Goal: Task Accomplishment & Management: Manage account settings

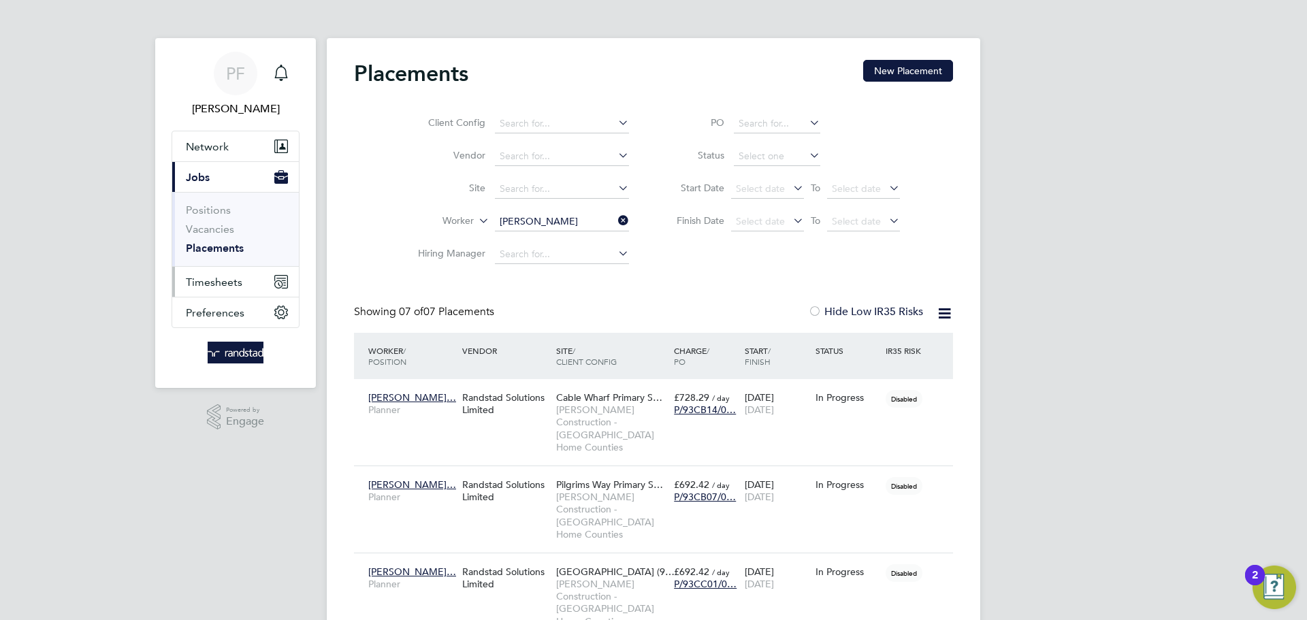
click at [218, 294] on button "Timesheets" at bounding box center [235, 282] width 127 height 30
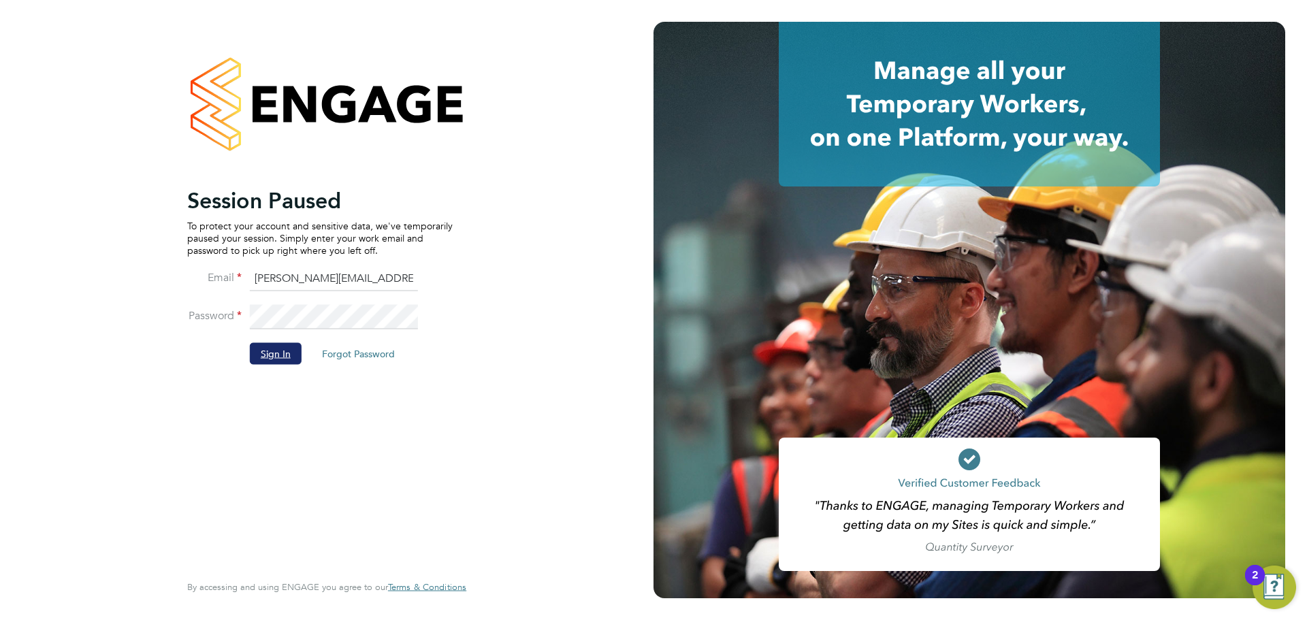
click at [276, 348] on button "Sign In" at bounding box center [276, 354] width 52 height 22
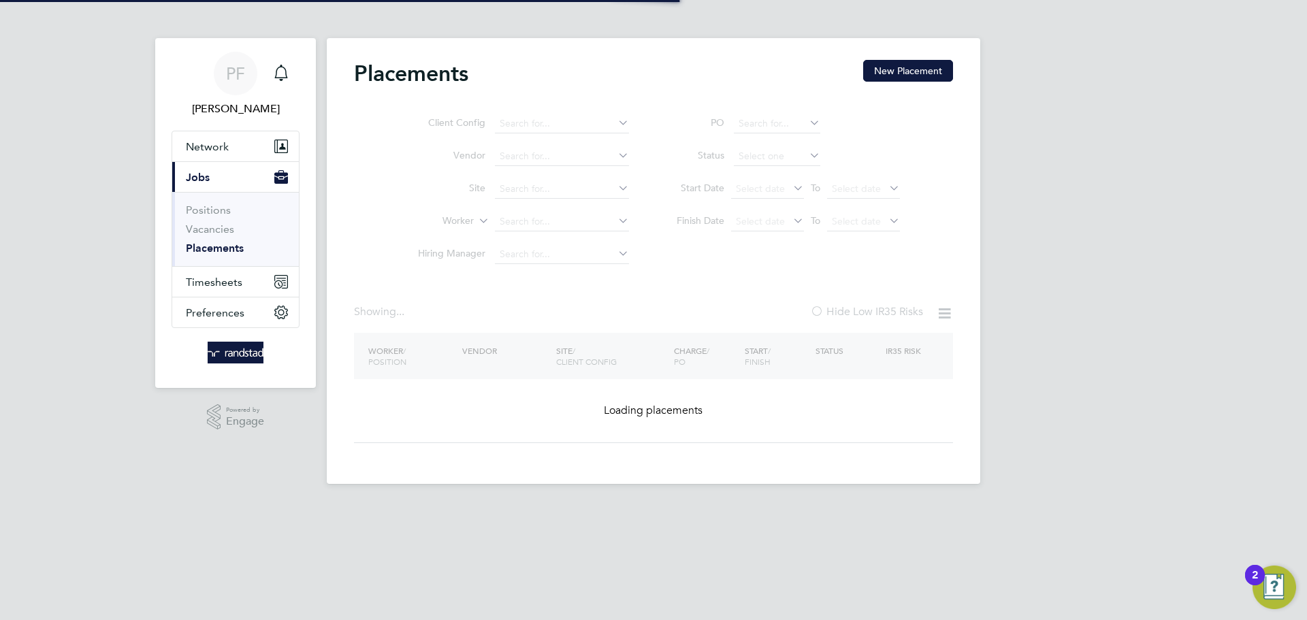
type input "[PERSON_NAME]"
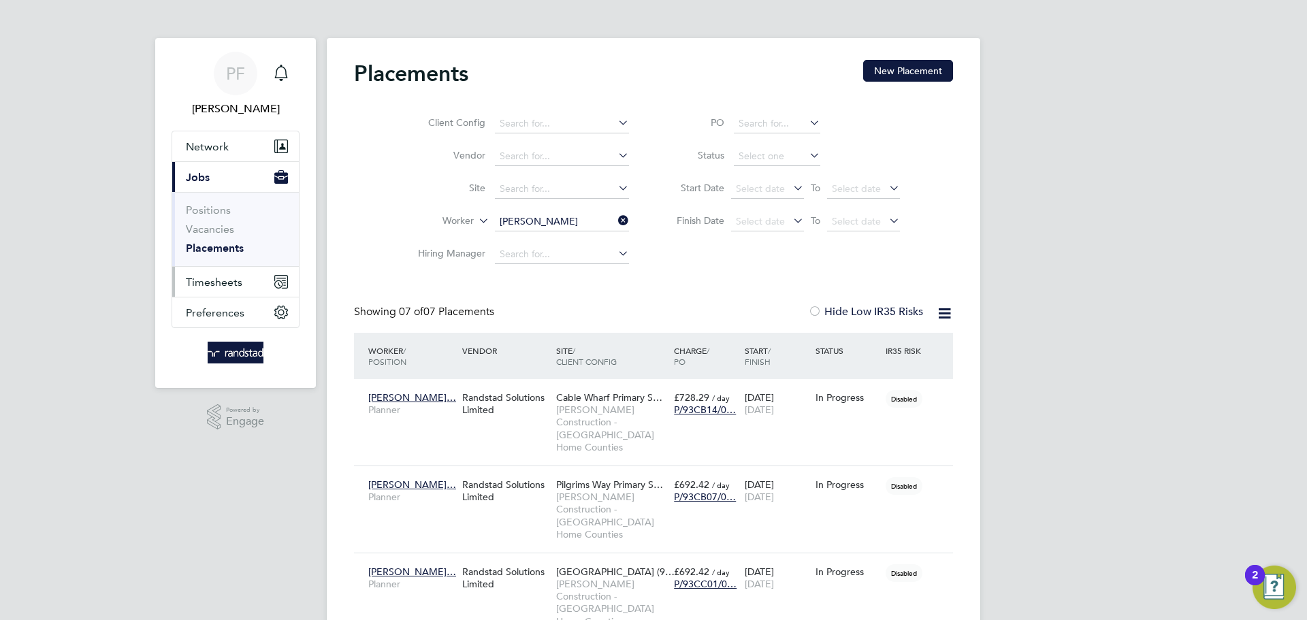
click at [210, 283] on span "Timesheets" at bounding box center [214, 282] width 57 height 13
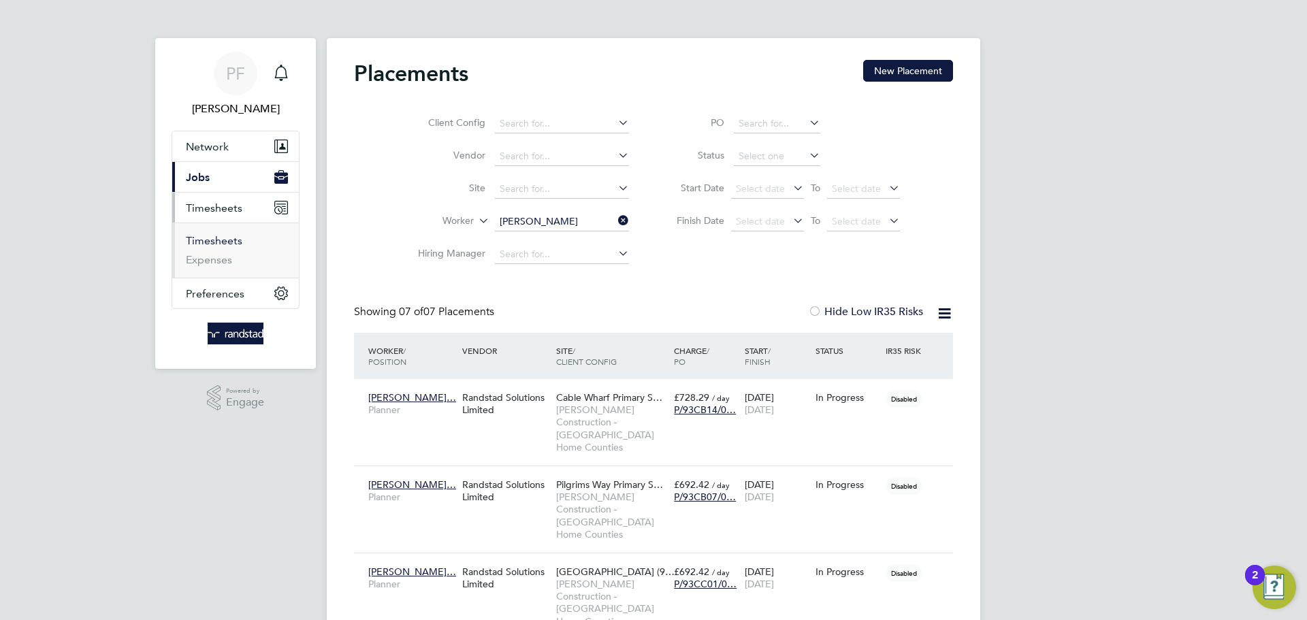
click at [225, 240] on link "Timesheets" at bounding box center [214, 240] width 57 height 13
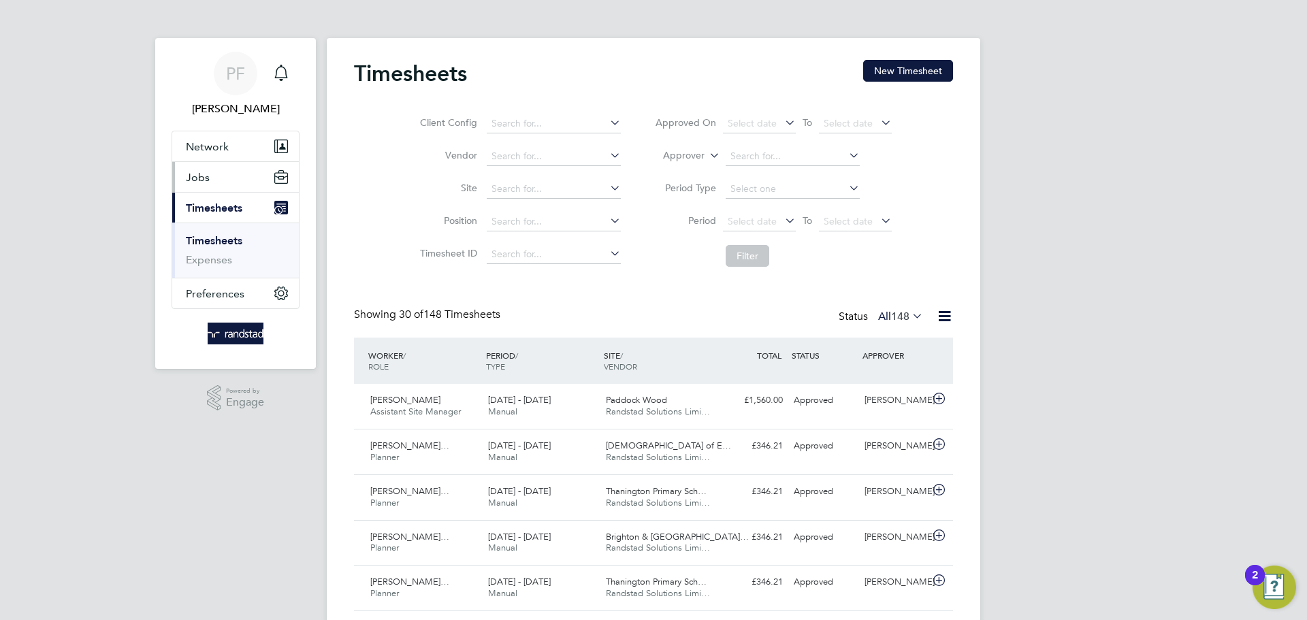
click at [206, 177] on span "Jobs" at bounding box center [198, 177] width 24 height 13
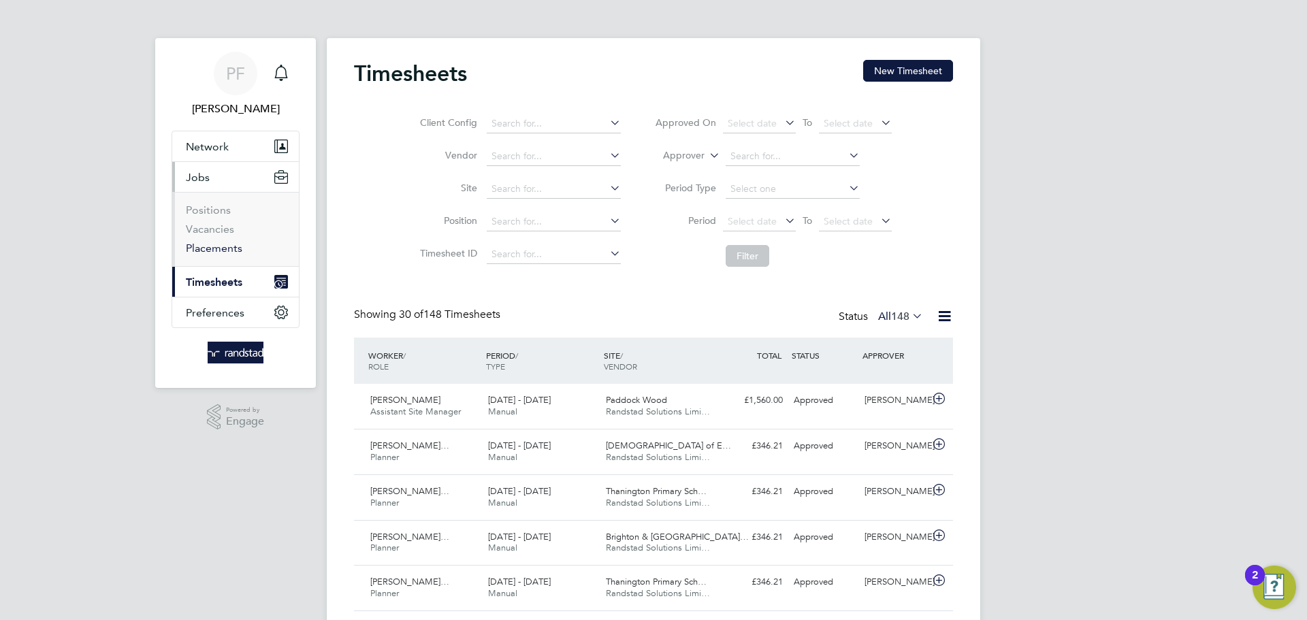
click at [217, 244] on link "Placements" at bounding box center [214, 248] width 57 height 13
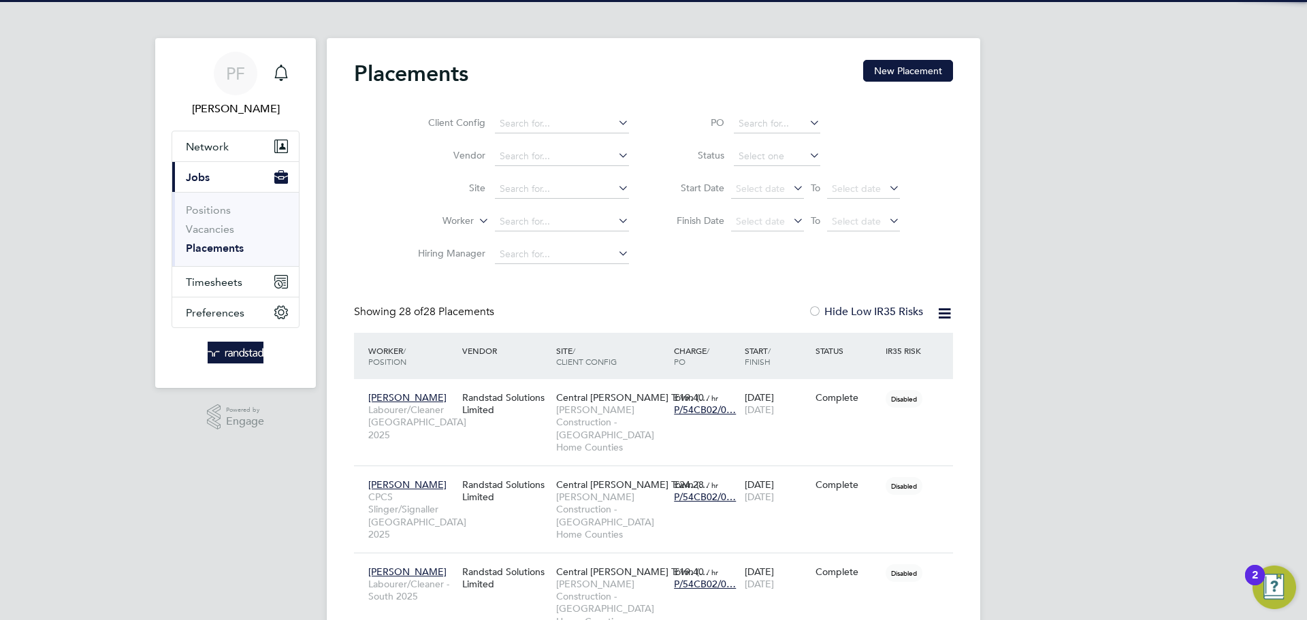
scroll to position [64, 118]
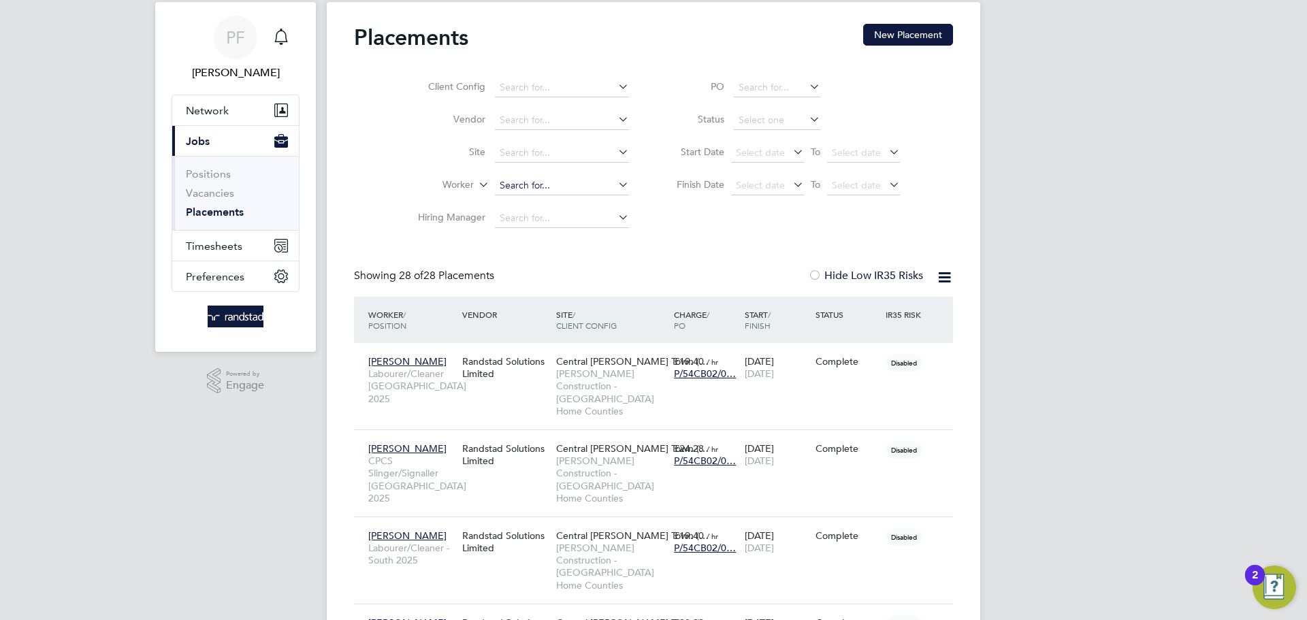
click at [522, 182] on input at bounding box center [562, 185] width 134 height 19
type input "chris"
click at [522, 186] on input "Chrisnee" at bounding box center [562, 185] width 134 height 19
click at [553, 185] on input "Chris nee" at bounding box center [562, 185] width 134 height 19
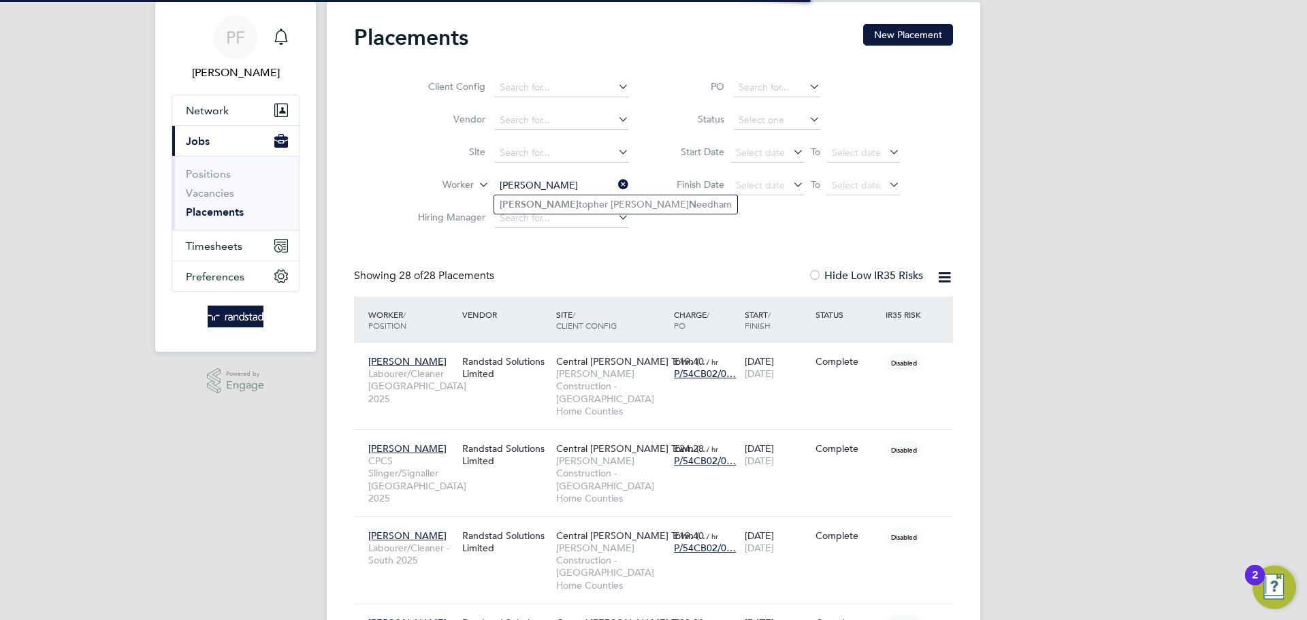
click at [551, 212] on li "Chris topher Stuart Nee dham" at bounding box center [615, 204] width 243 height 18
type input "Christopher Stuart Needham"
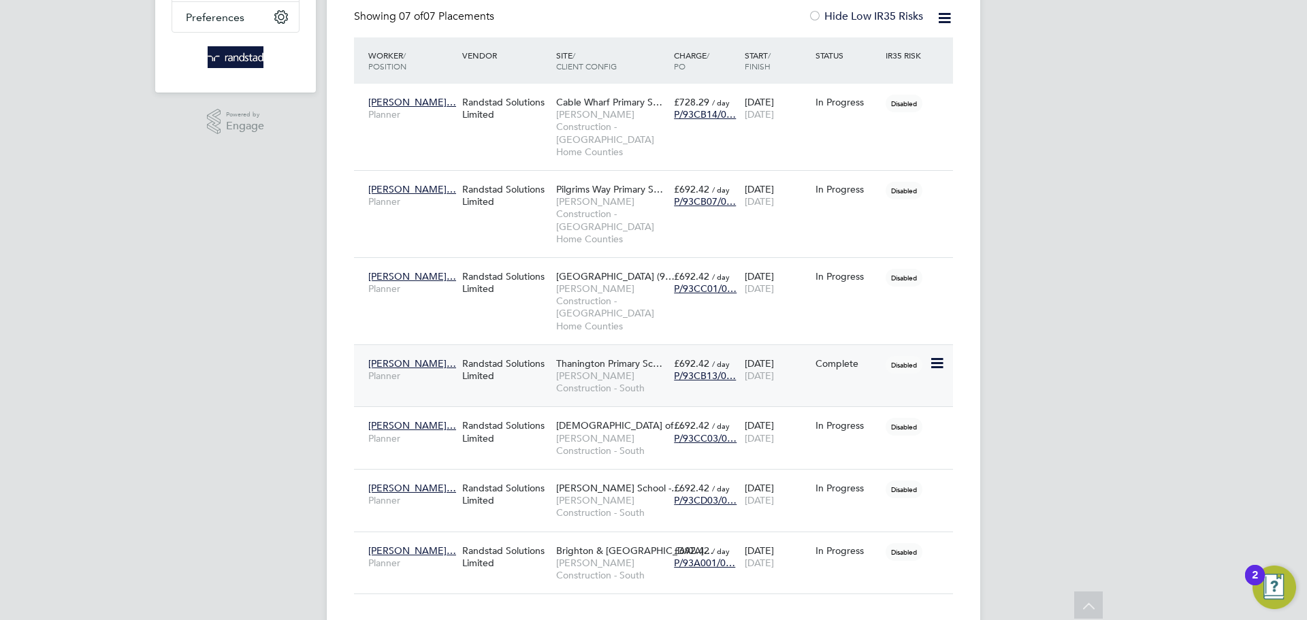
click at [932, 355] on icon at bounding box center [937, 363] width 14 height 16
click at [688, 370] on span "P/93CB13/0…" at bounding box center [705, 376] width 62 height 12
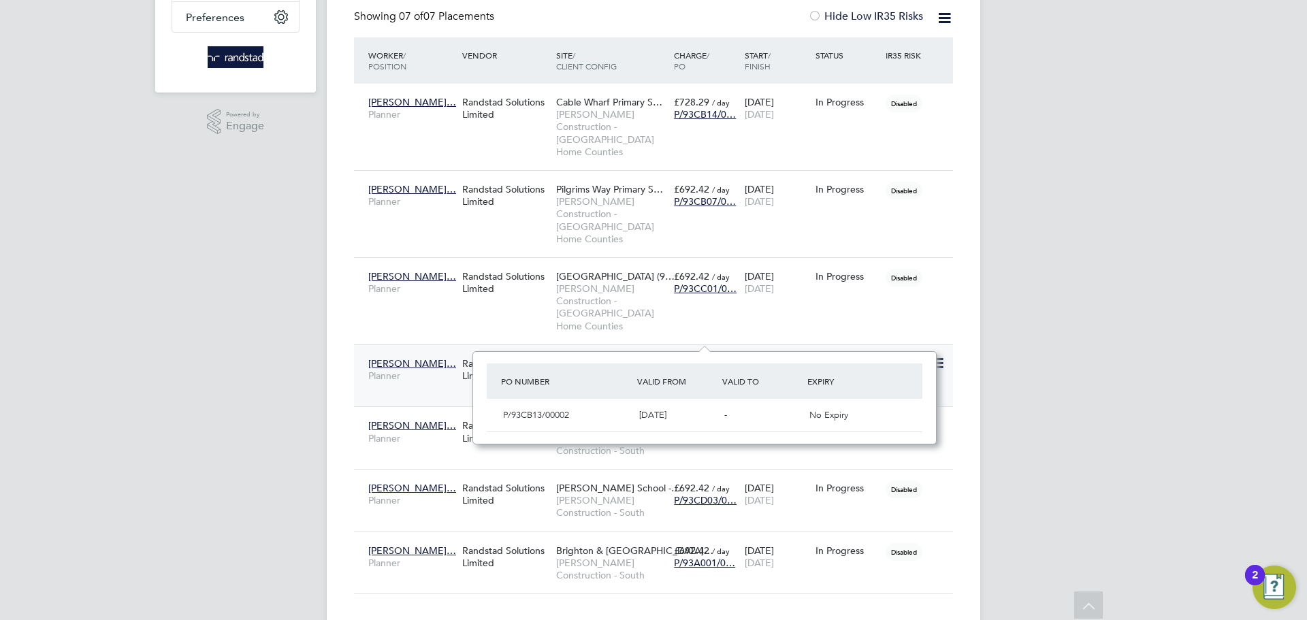
click at [632, 370] on span "Morgan Sindall Construction - South" at bounding box center [611, 382] width 111 height 25
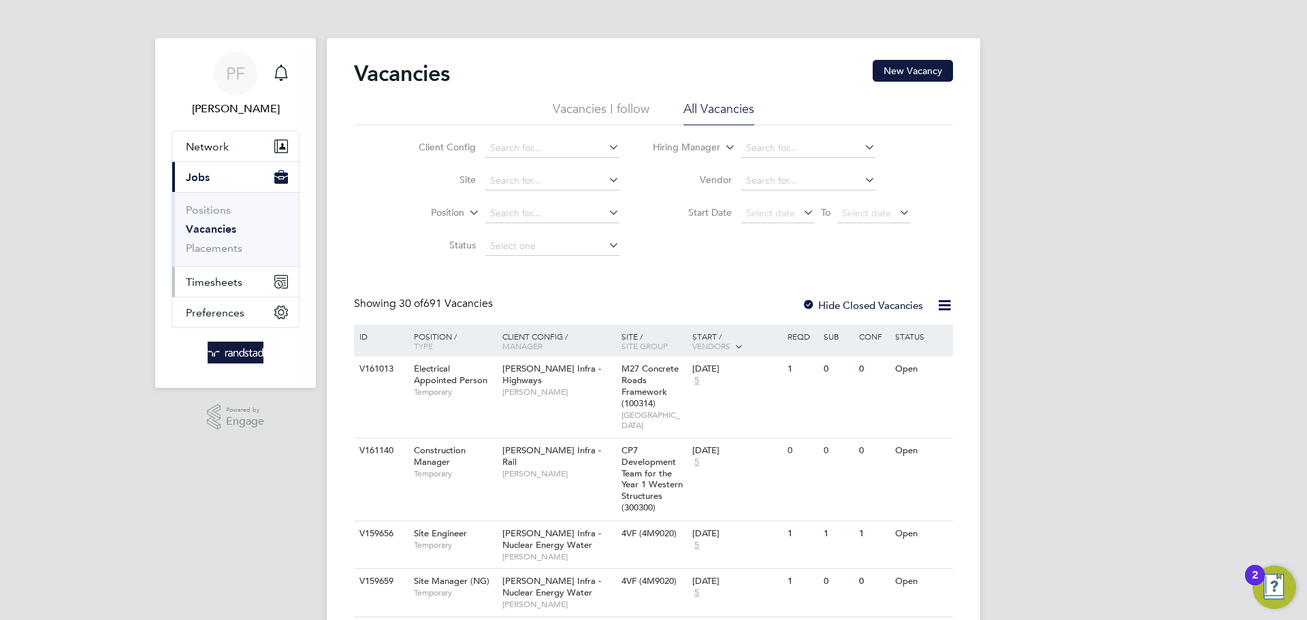
click at [234, 287] on span "Timesheets" at bounding box center [214, 282] width 57 height 13
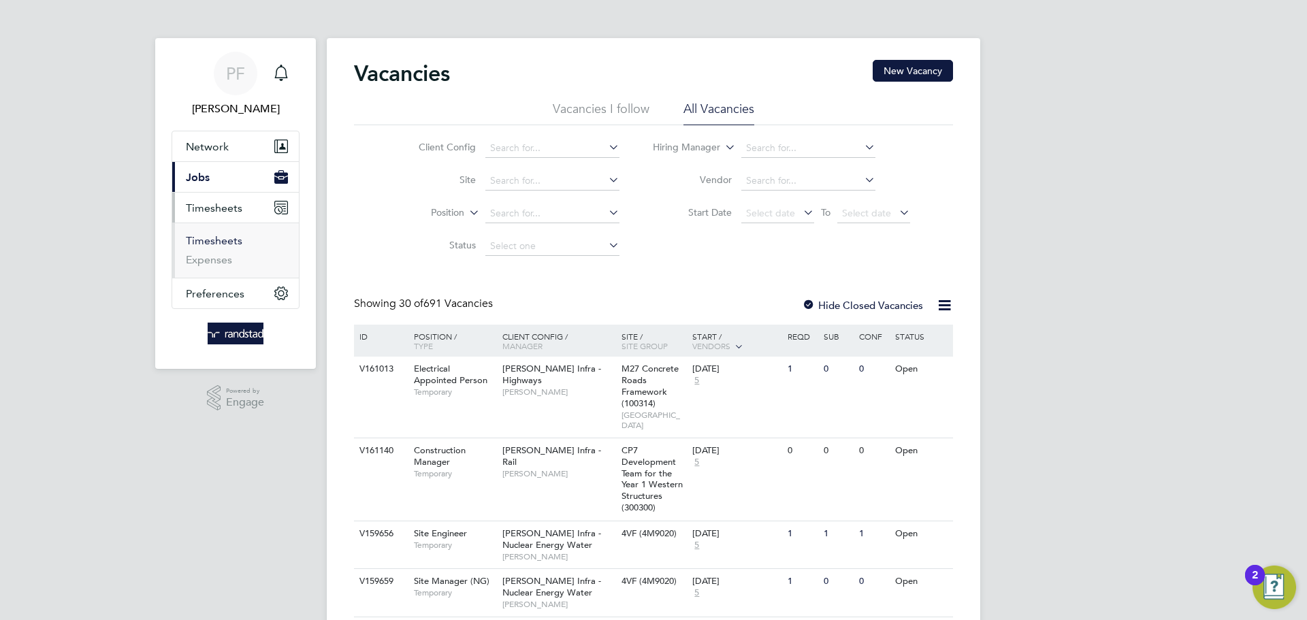
click at [224, 241] on link "Timesheets" at bounding box center [214, 240] width 57 height 13
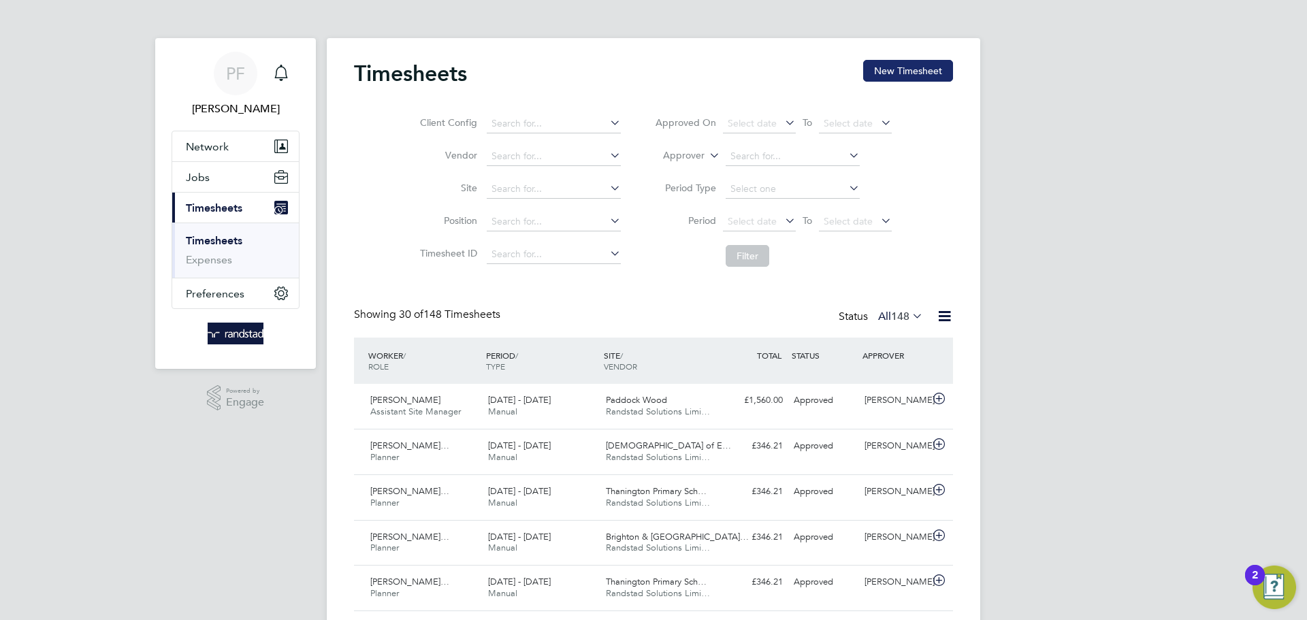
click at [905, 63] on button "New Timesheet" at bounding box center [908, 71] width 90 height 22
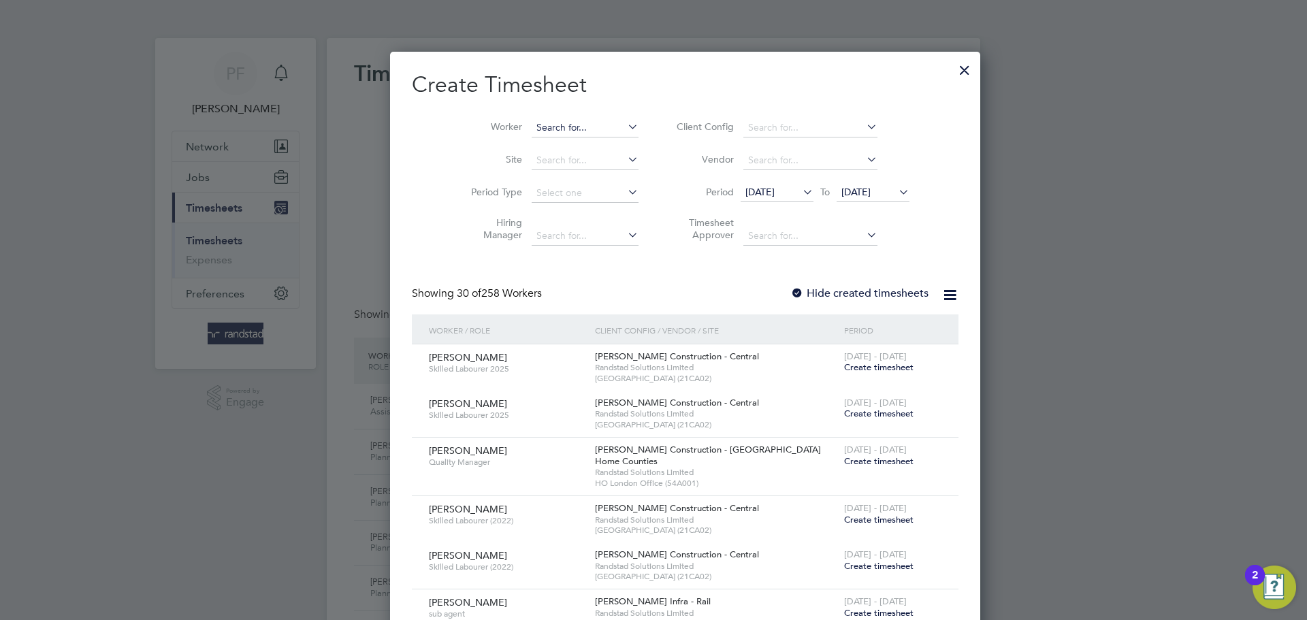
click at [550, 131] on input at bounding box center [585, 127] width 107 height 19
type input "chris"
click at [560, 145] on li "Chris Shepp ard" at bounding box center [567, 146] width 136 height 18
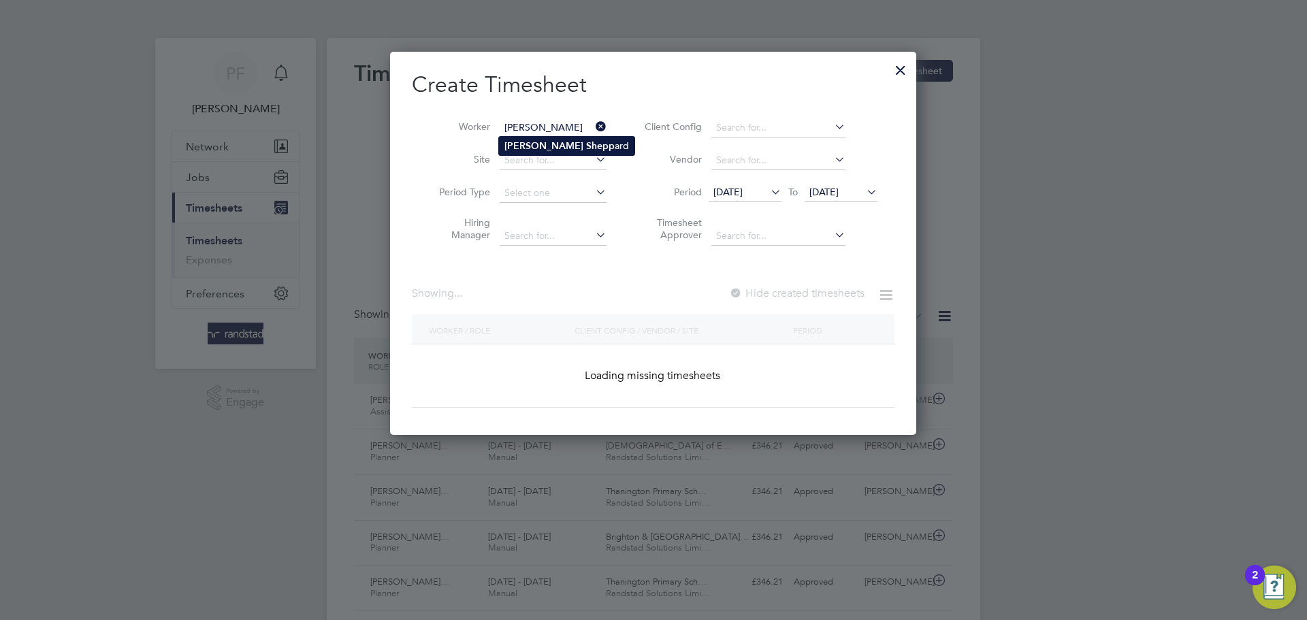
type input "Chris Sheppard"
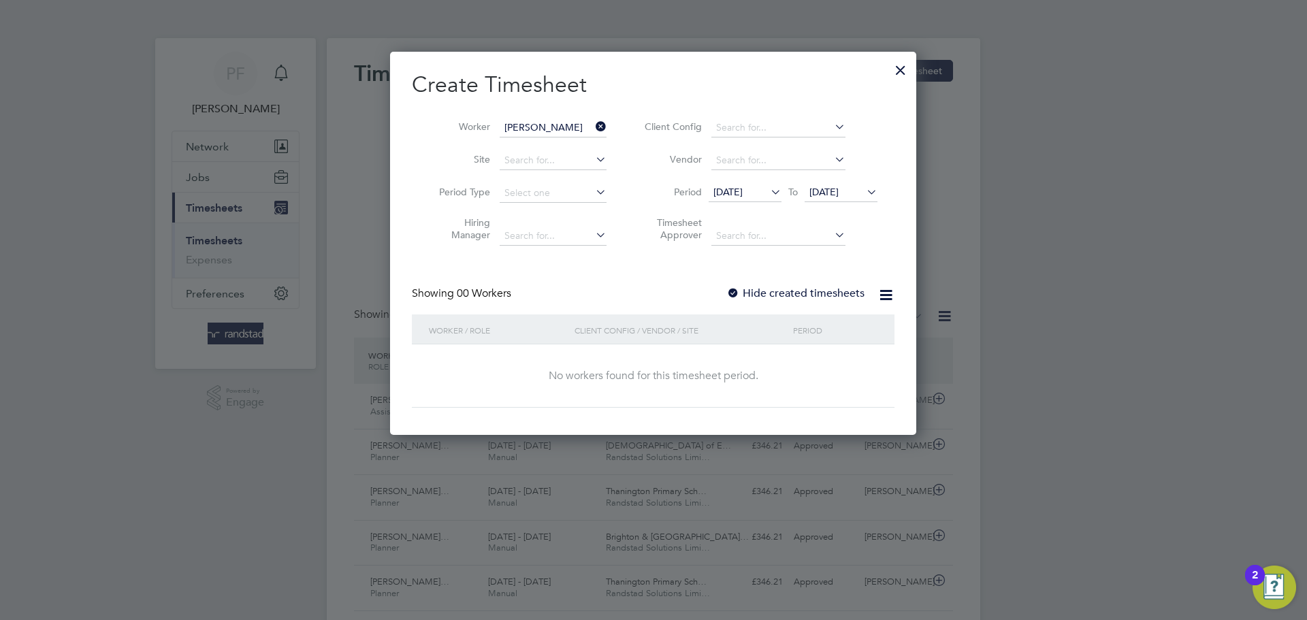
click at [735, 296] on div at bounding box center [734, 294] width 14 height 14
click at [737, 289] on div at bounding box center [734, 294] width 14 height 14
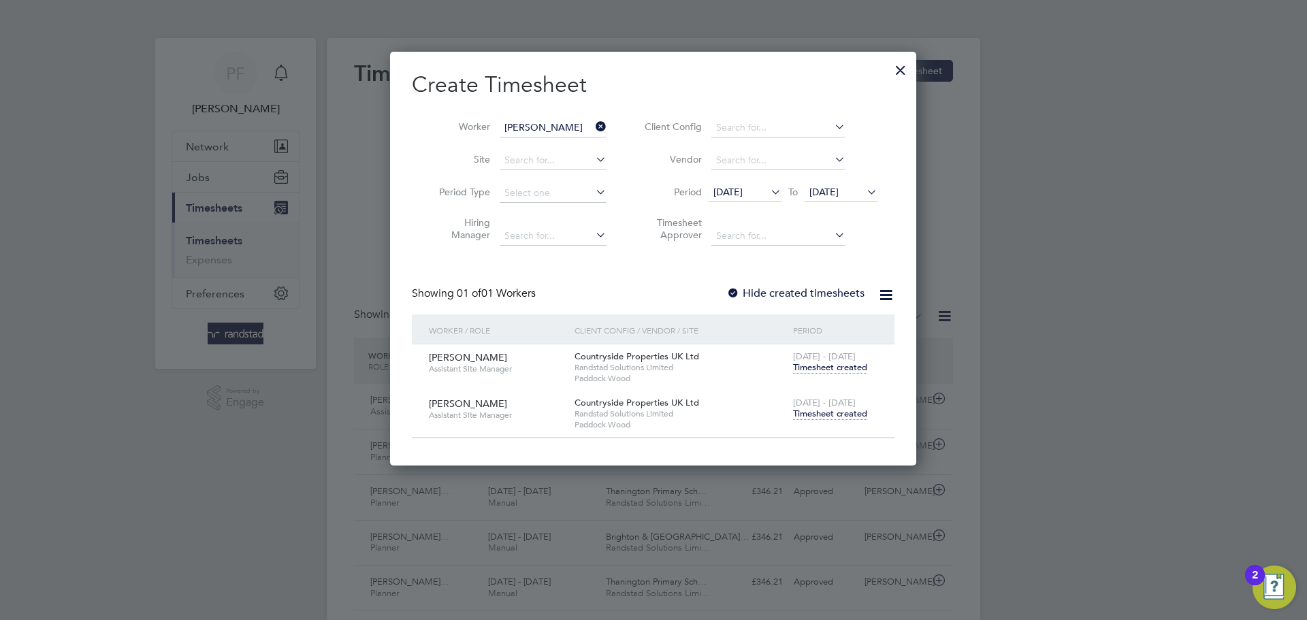
click at [842, 409] on span "Timesheet created" at bounding box center [830, 414] width 74 height 12
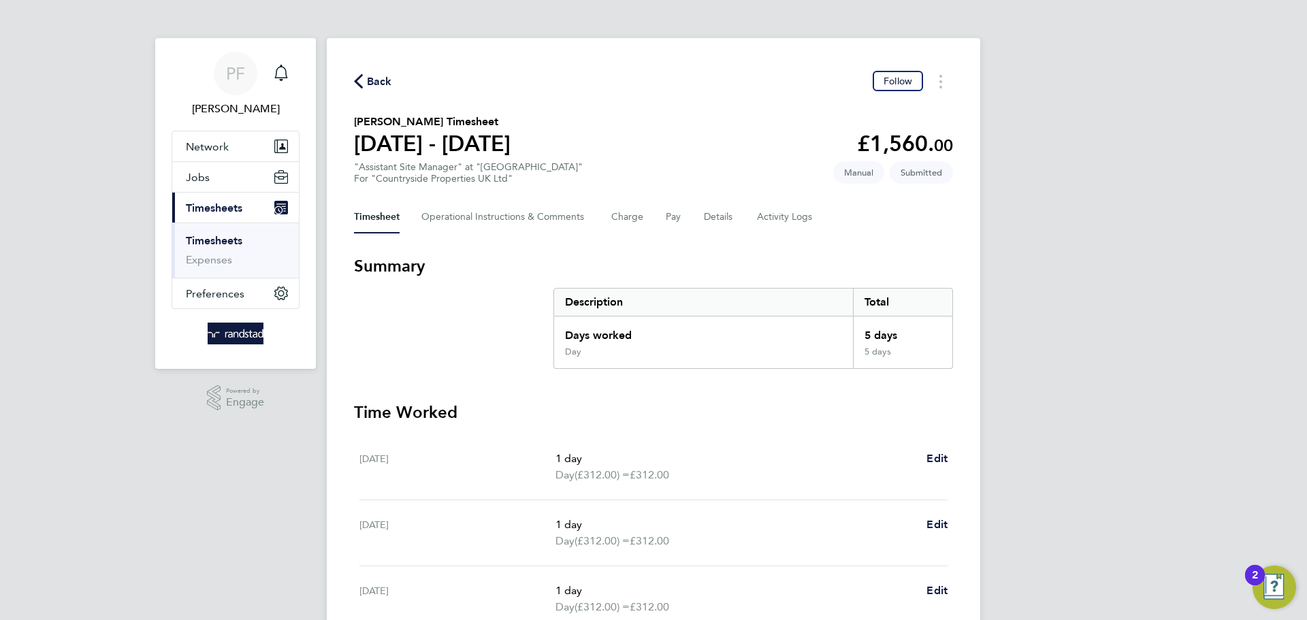
click at [358, 78] on icon "button" at bounding box center [358, 81] width 9 height 14
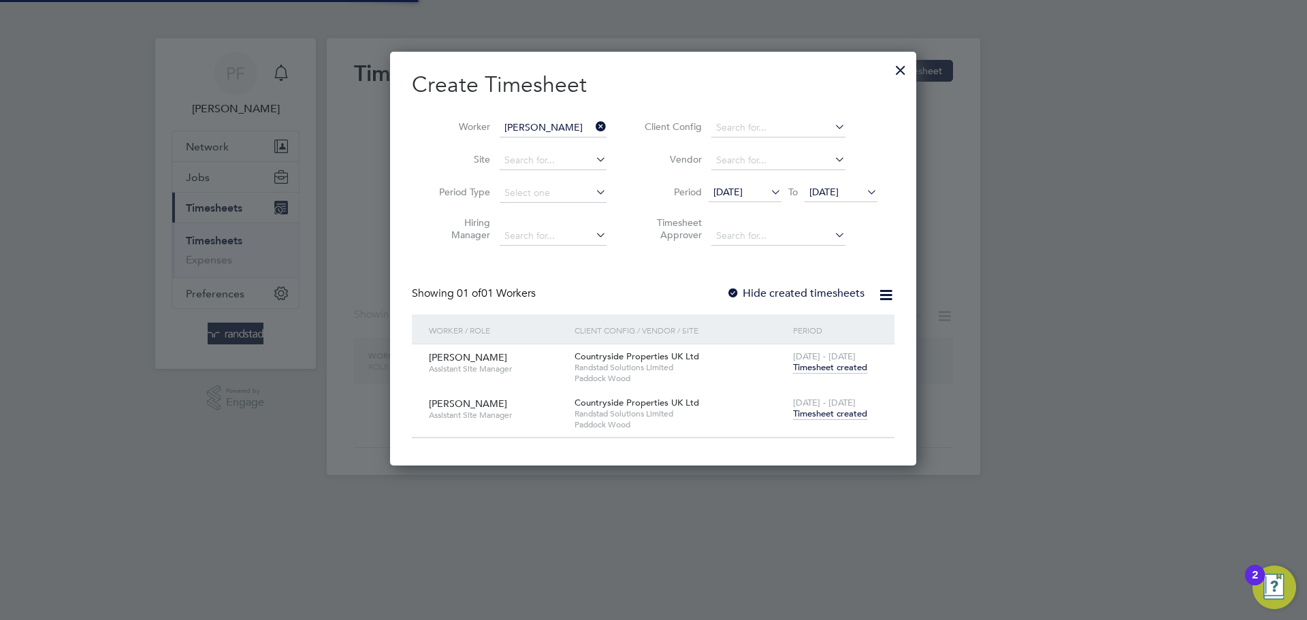
scroll to position [413, 527]
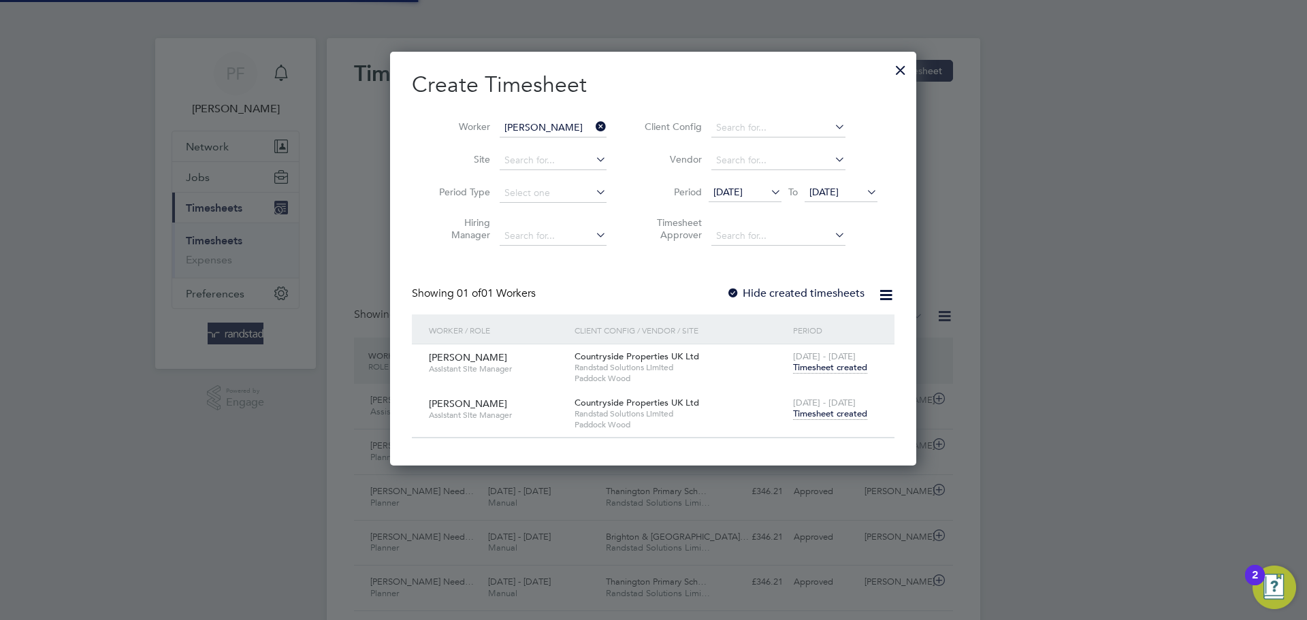
click at [593, 124] on icon at bounding box center [593, 126] width 0 height 19
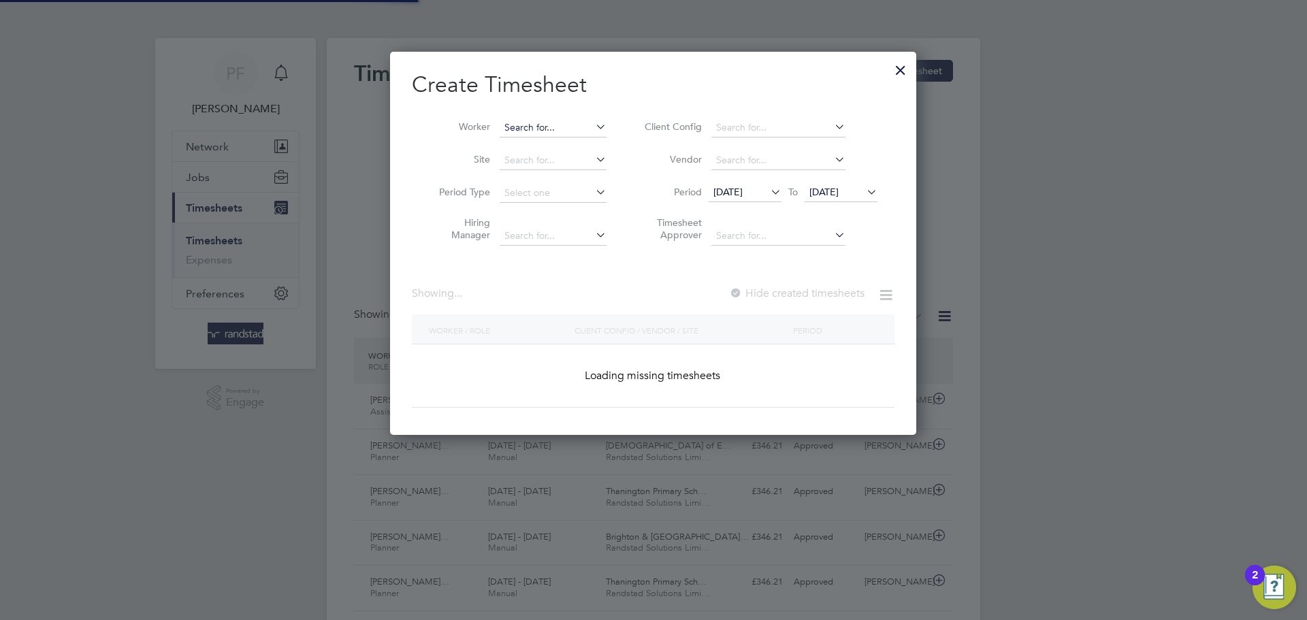
scroll to position [35, 118]
click at [554, 125] on input at bounding box center [553, 127] width 107 height 19
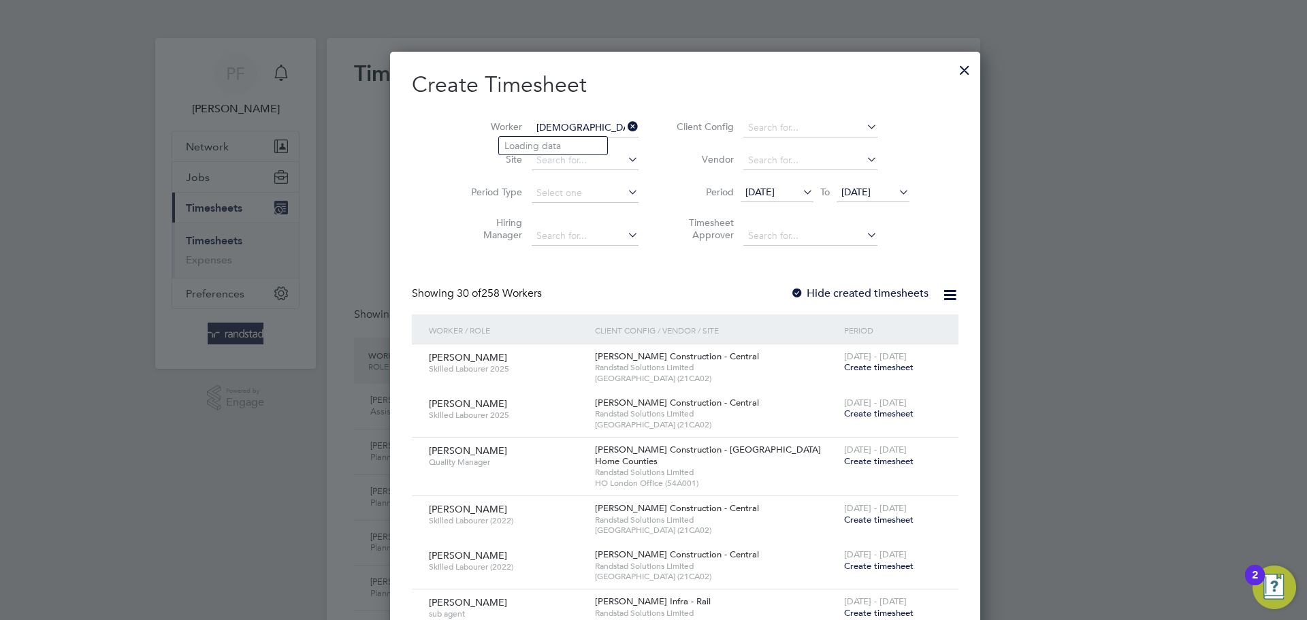
type input "shaun"
click at [532, 129] on input "Shaungunn" at bounding box center [585, 127] width 107 height 19
click at [570, 127] on input "Shaun gunn" at bounding box center [585, 127] width 107 height 19
click at [569, 144] on li "Shaun Gunn ing" at bounding box center [591, 146] width 185 height 18
type input "Shaun Gunning"
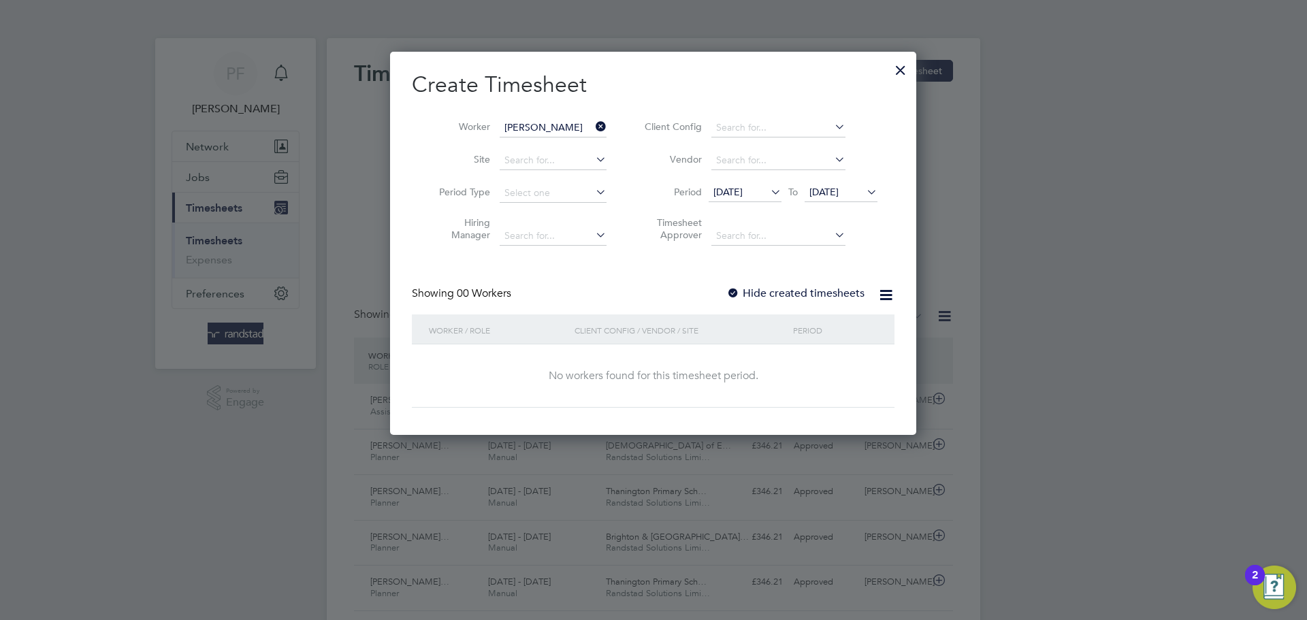
click at [732, 289] on div at bounding box center [734, 294] width 14 height 14
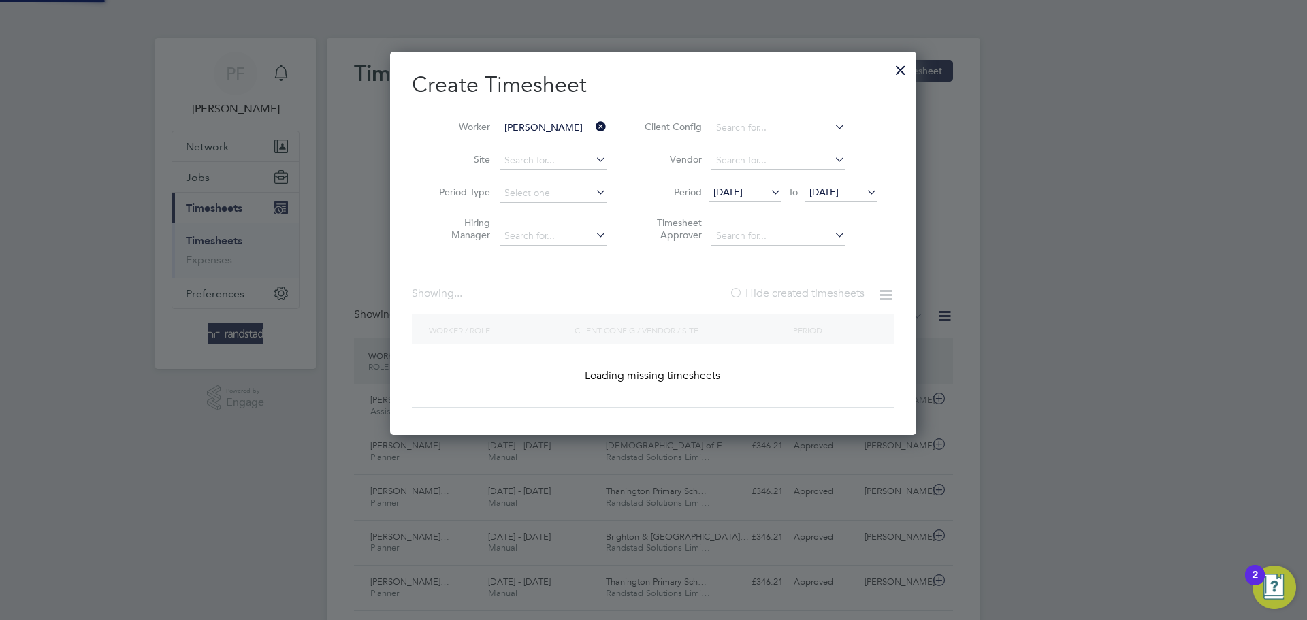
click at [732, 289] on div at bounding box center [736, 294] width 14 height 14
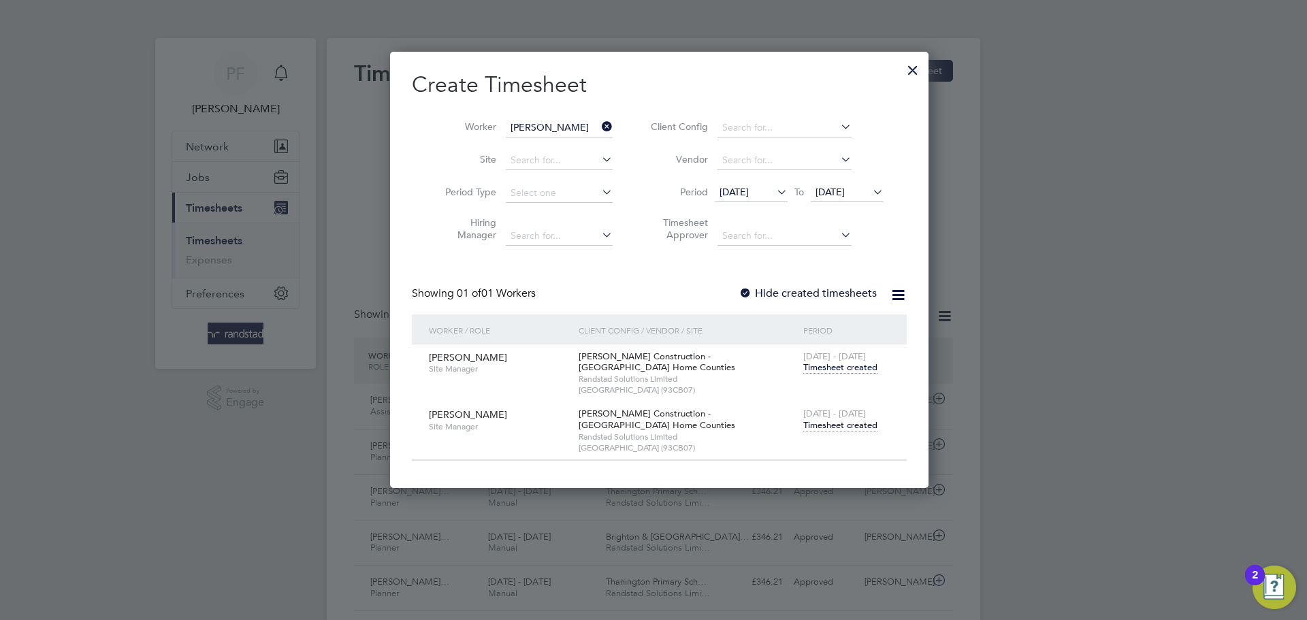
click at [819, 425] on span "Timesheet created" at bounding box center [841, 425] width 74 height 12
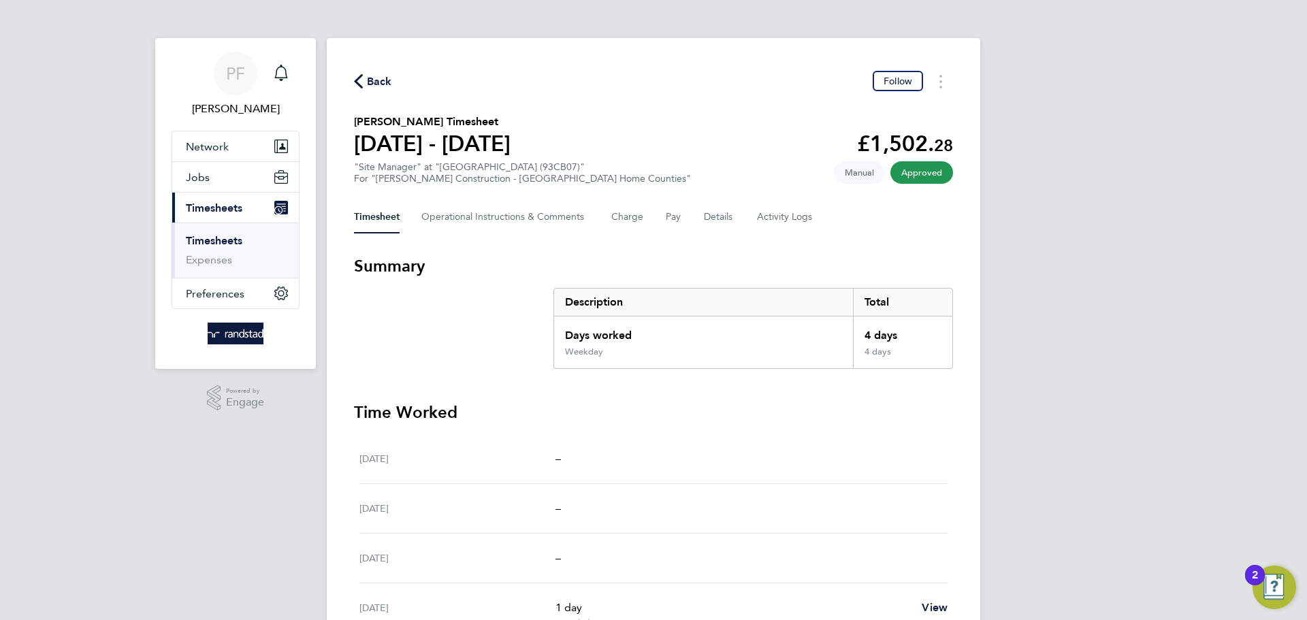
click at [362, 90] on svg-icon "button" at bounding box center [358, 84] width 9 height 13
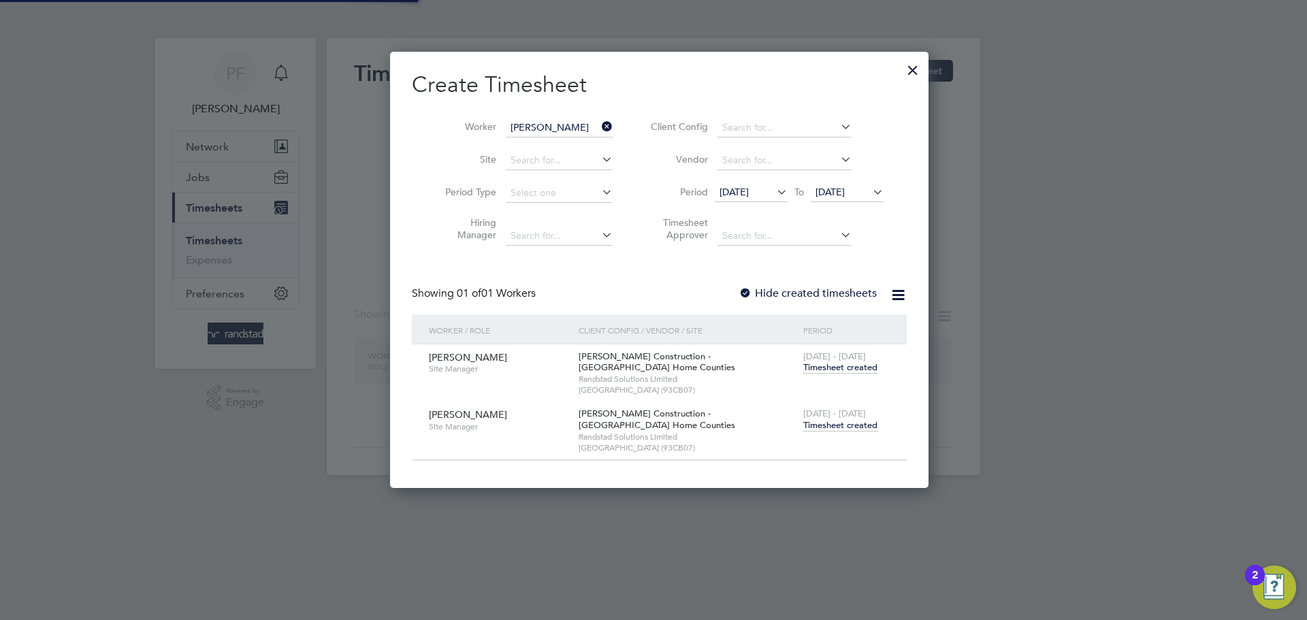
scroll to position [437, 527]
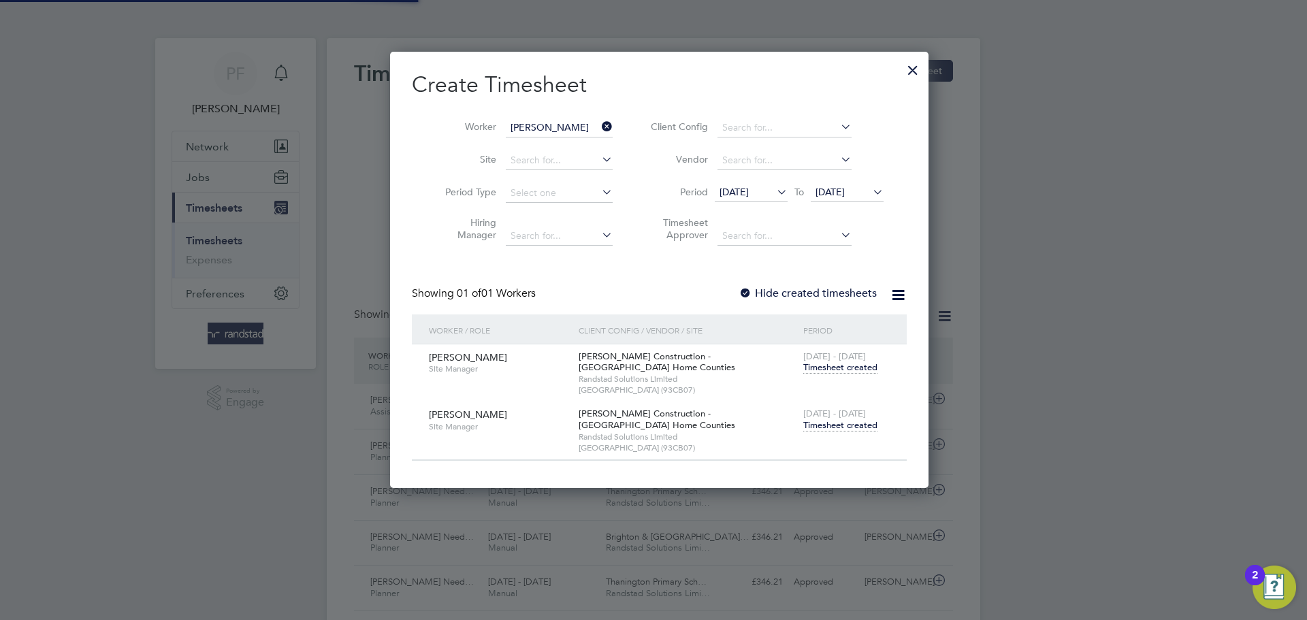
click at [599, 131] on icon at bounding box center [599, 126] width 0 height 19
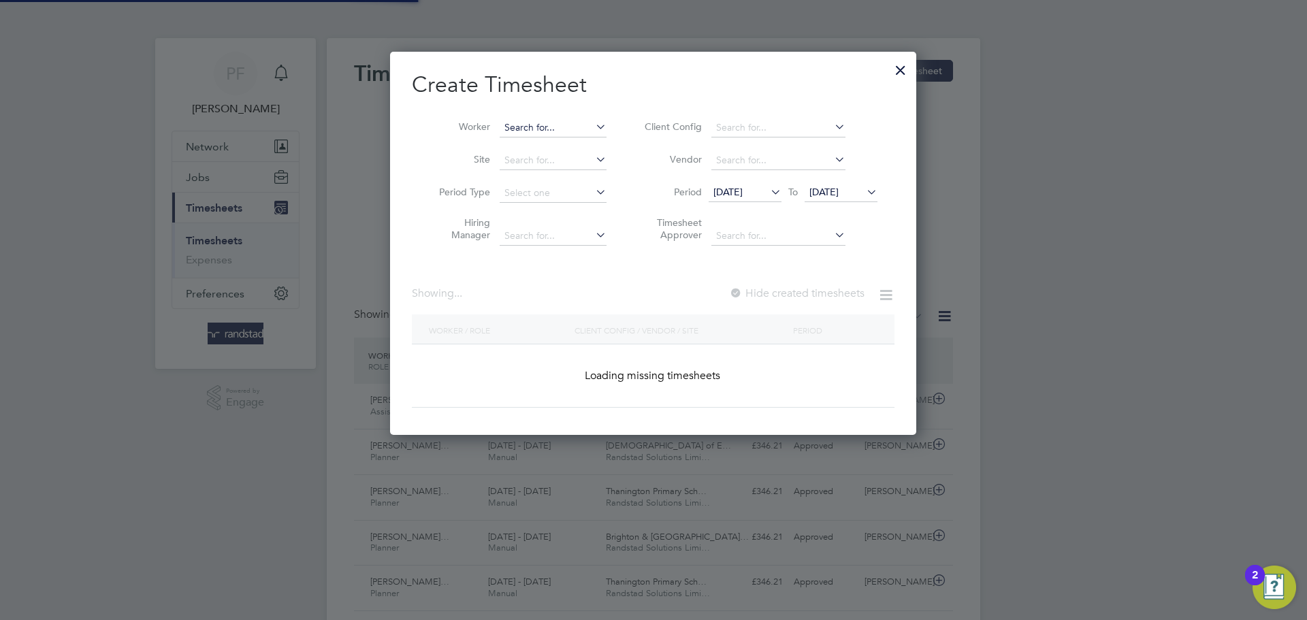
scroll to position [35, 118]
click at [559, 129] on input at bounding box center [553, 127] width 107 height 19
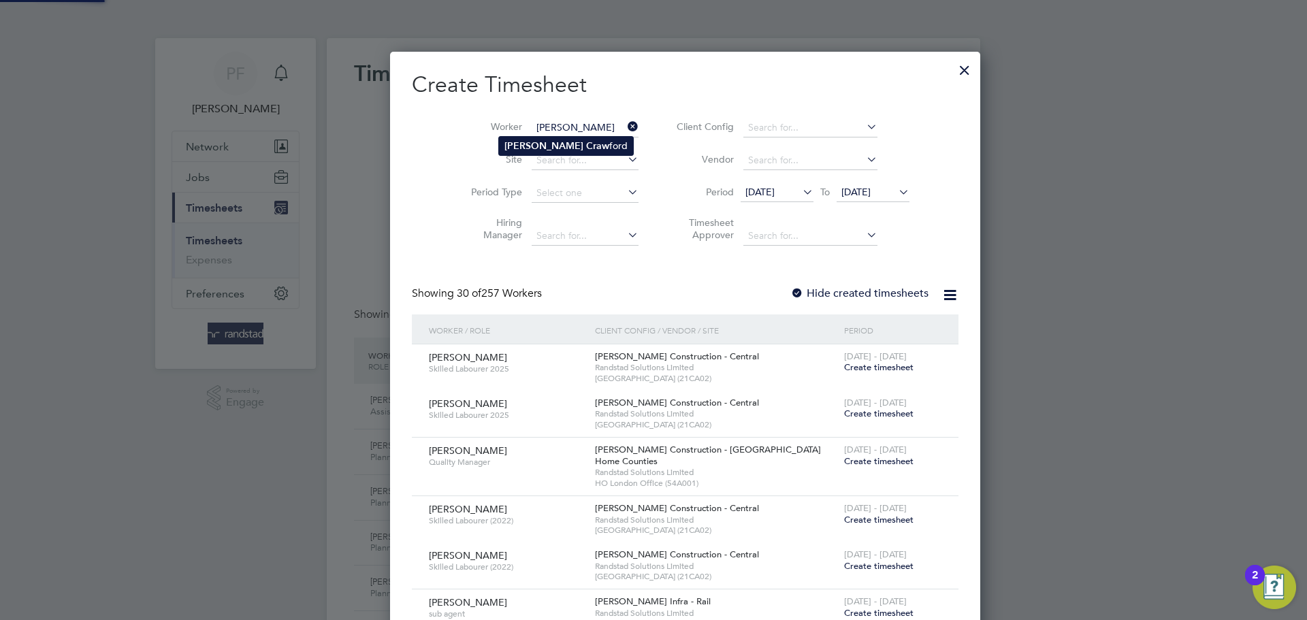
click at [569, 147] on li "Tony Craw ford" at bounding box center [566, 146] width 134 height 18
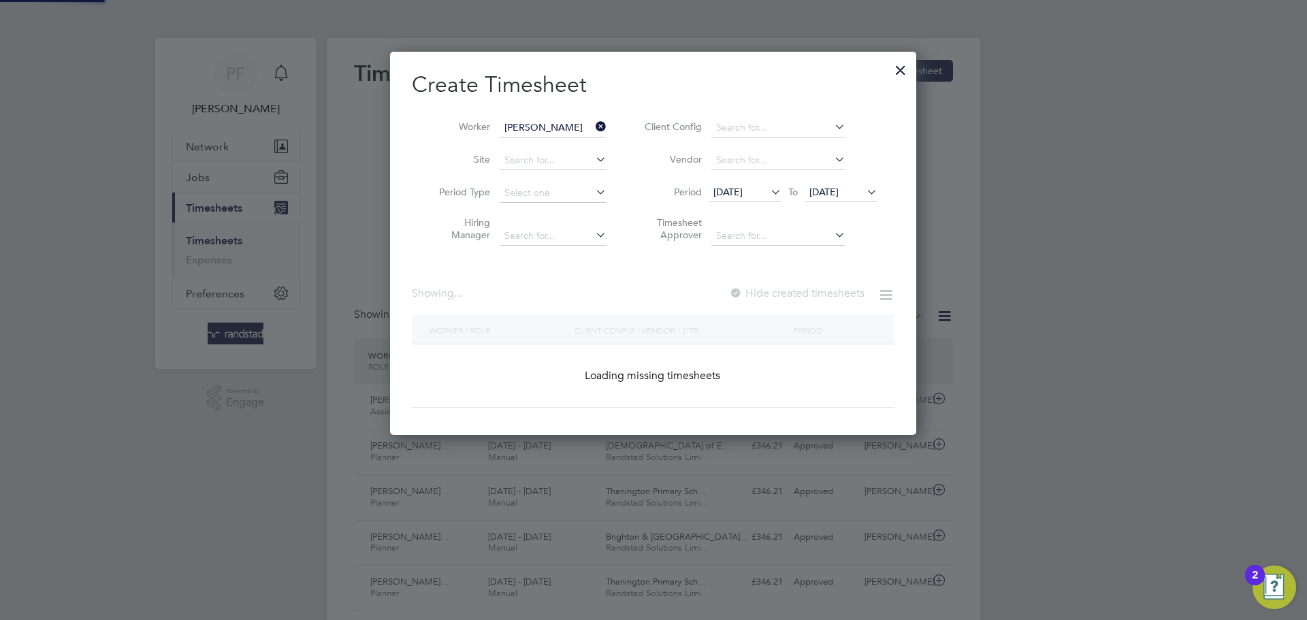
type input "Tony Crawford"
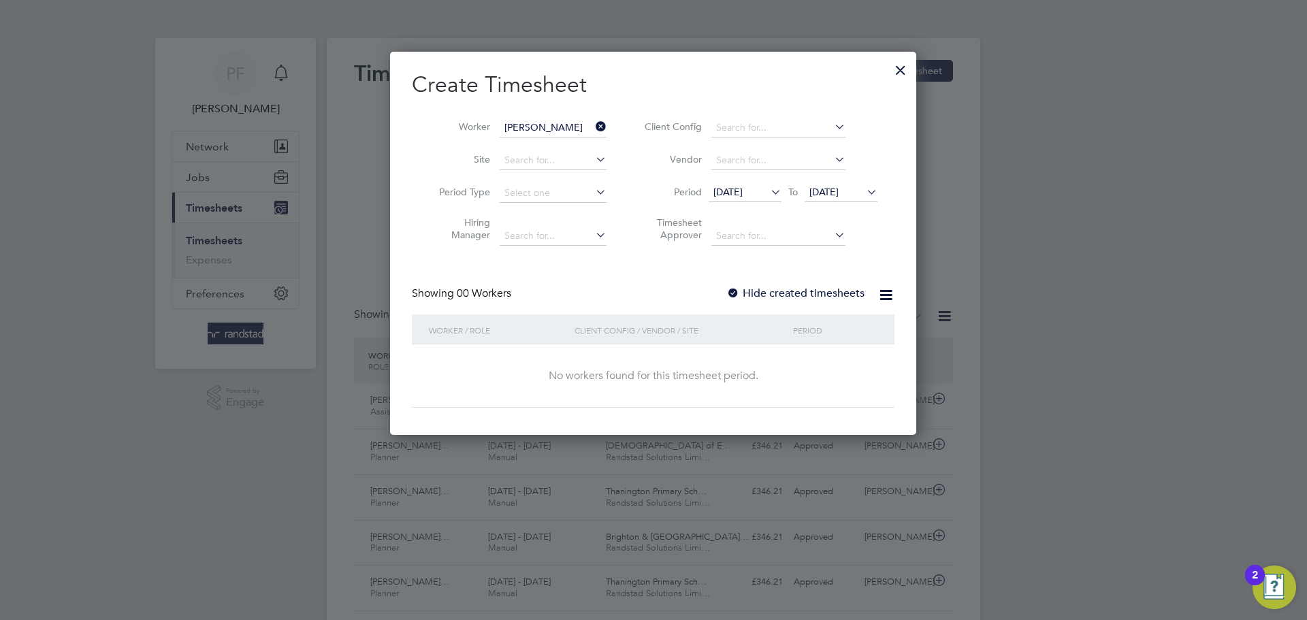
click at [744, 295] on label "Hide created timesheets" at bounding box center [796, 294] width 138 height 14
click at [740, 294] on div at bounding box center [734, 294] width 14 height 14
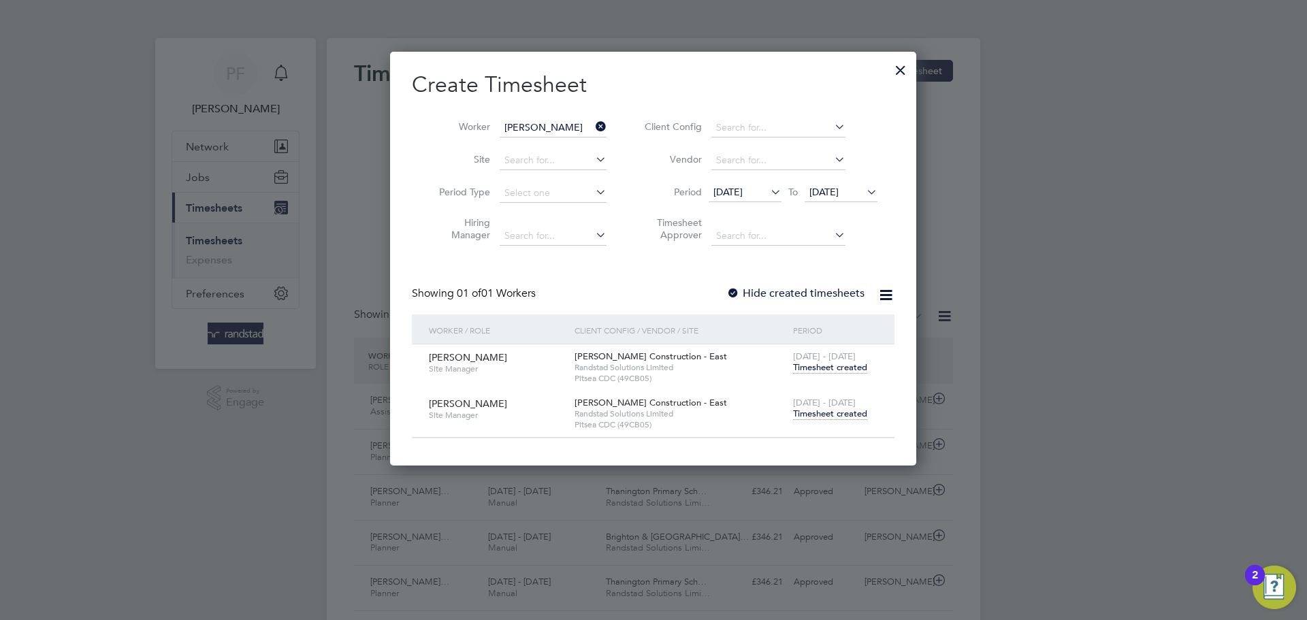
click at [837, 415] on span "Timesheet created" at bounding box center [830, 414] width 74 height 12
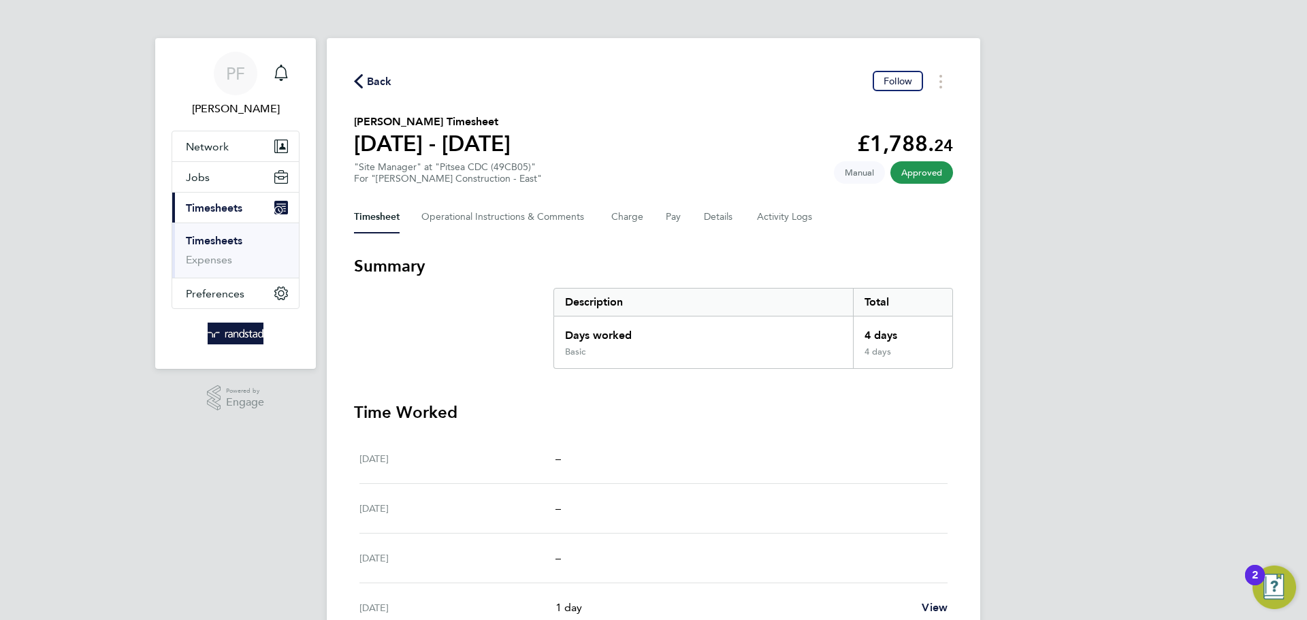
click at [385, 74] on span "Back" at bounding box center [379, 82] width 25 height 16
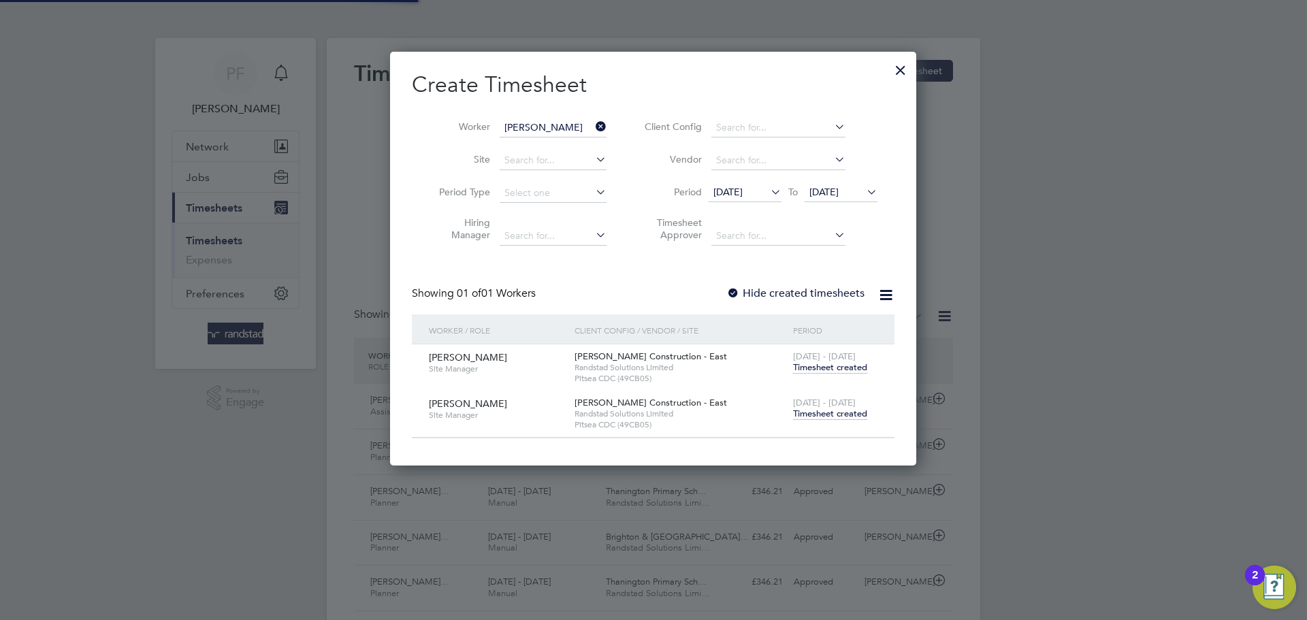
click at [593, 129] on icon at bounding box center [593, 126] width 0 height 19
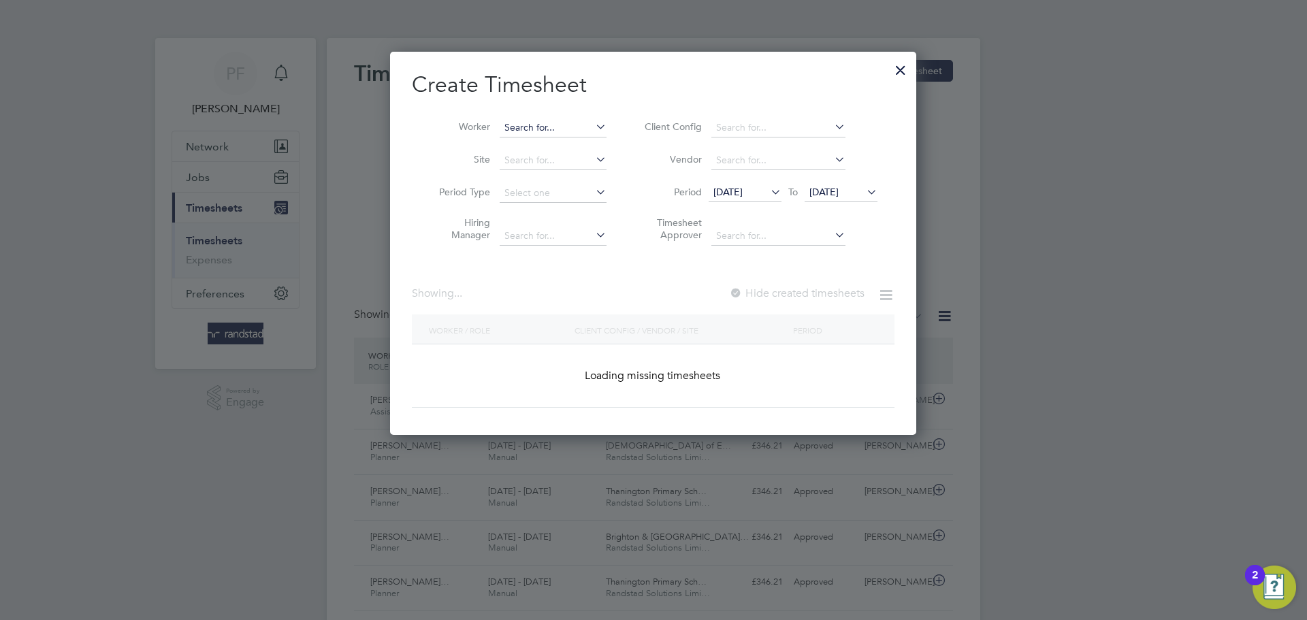
click at [559, 123] on input at bounding box center [553, 127] width 107 height 19
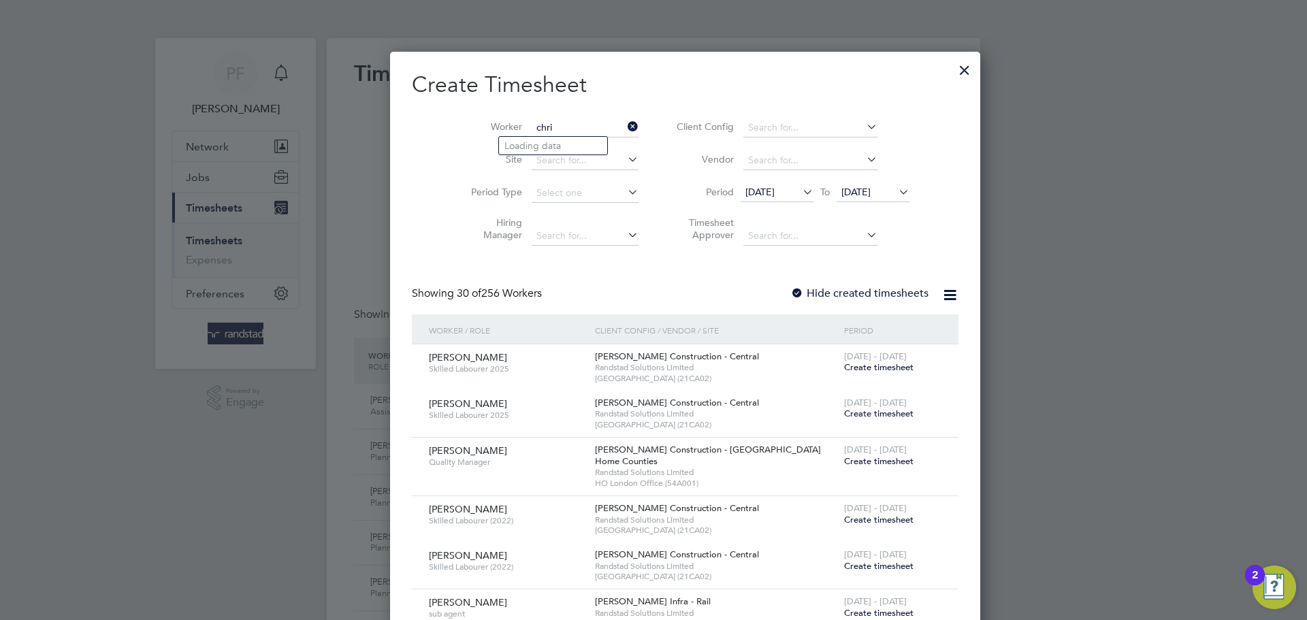
type input "chris"
click at [532, 127] on input "Chrisnee" at bounding box center [585, 127] width 107 height 19
click at [556, 124] on input "Chris nee" at bounding box center [585, 127] width 107 height 19
click at [558, 148] on li "Chris topher Stuart Needh am" at bounding box center [620, 146] width 243 height 18
type input "Christopher Stuart Needham"
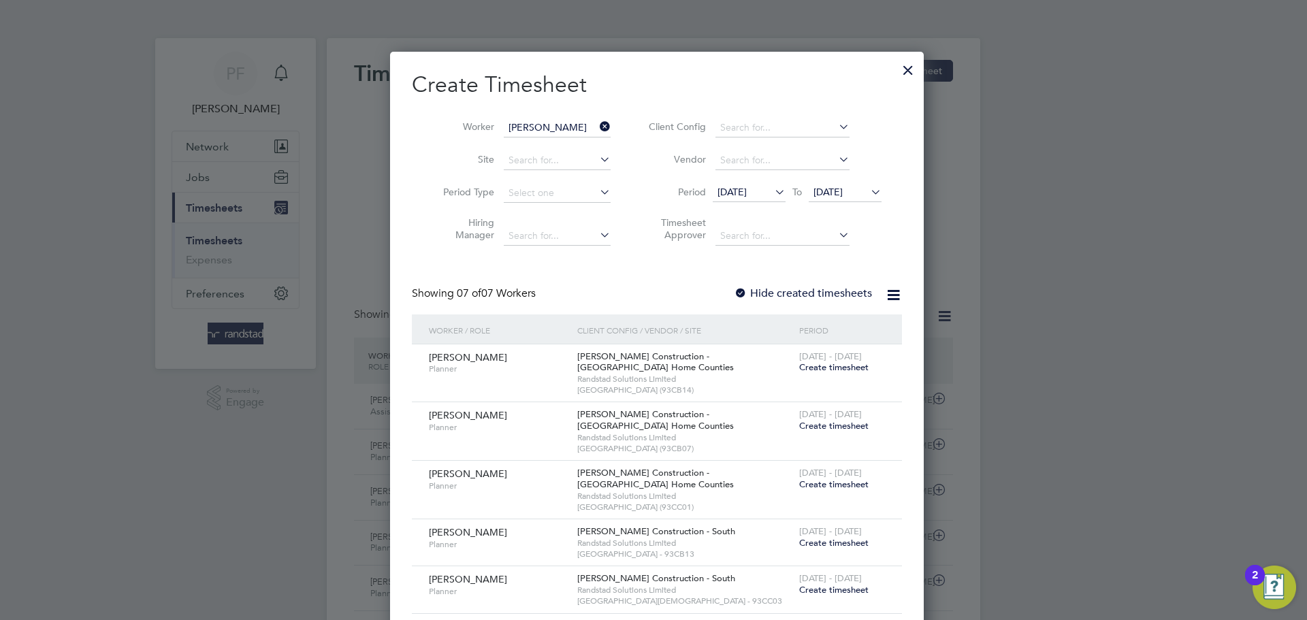
click at [736, 292] on div at bounding box center [741, 294] width 14 height 14
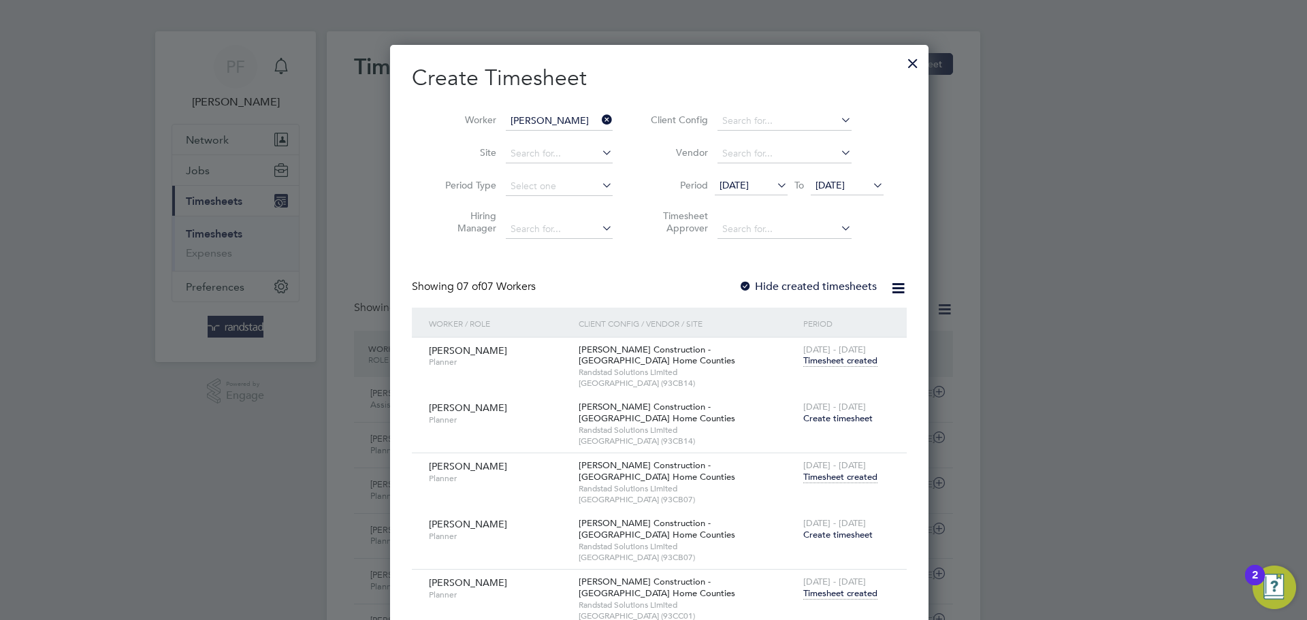
click at [901, 65] on div at bounding box center [913, 60] width 25 height 25
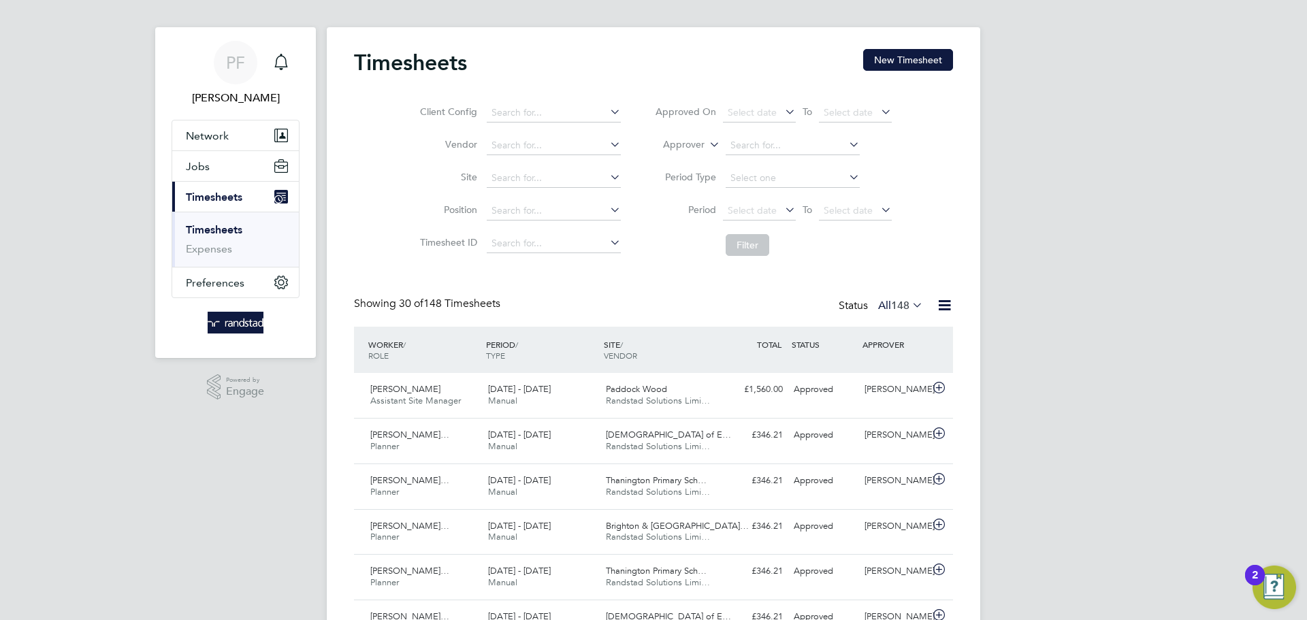
scroll to position [14, 0]
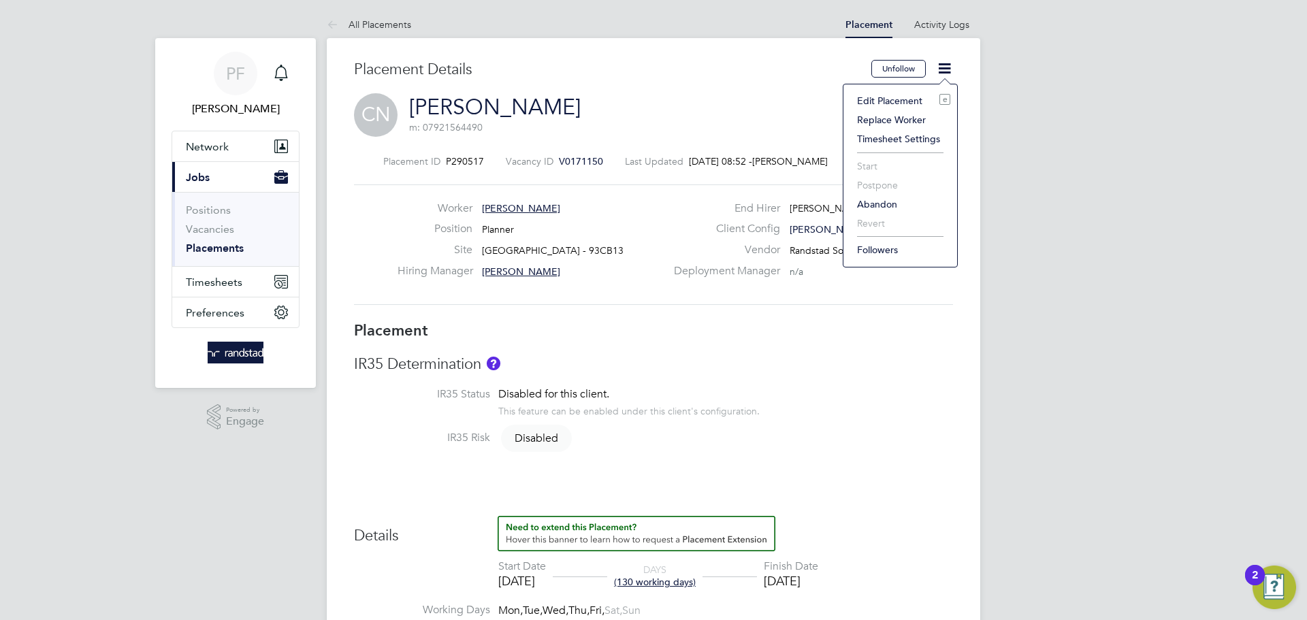
click at [878, 102] on li "Edit Placement e" at bounding box center [901, 100] width 100 height 19
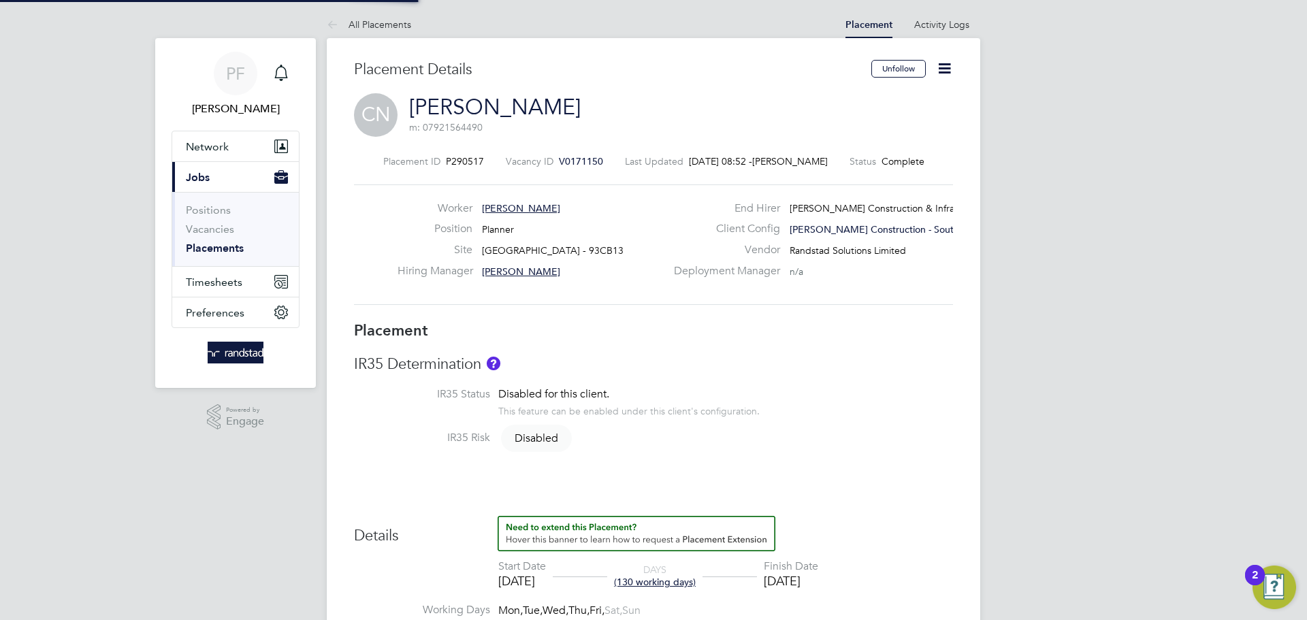
type input "[PERSON_NAME]"
type input "Phil Randall"
type input "01 Mar 2025"
type input "29 Aug 2025"
type input "08:00"
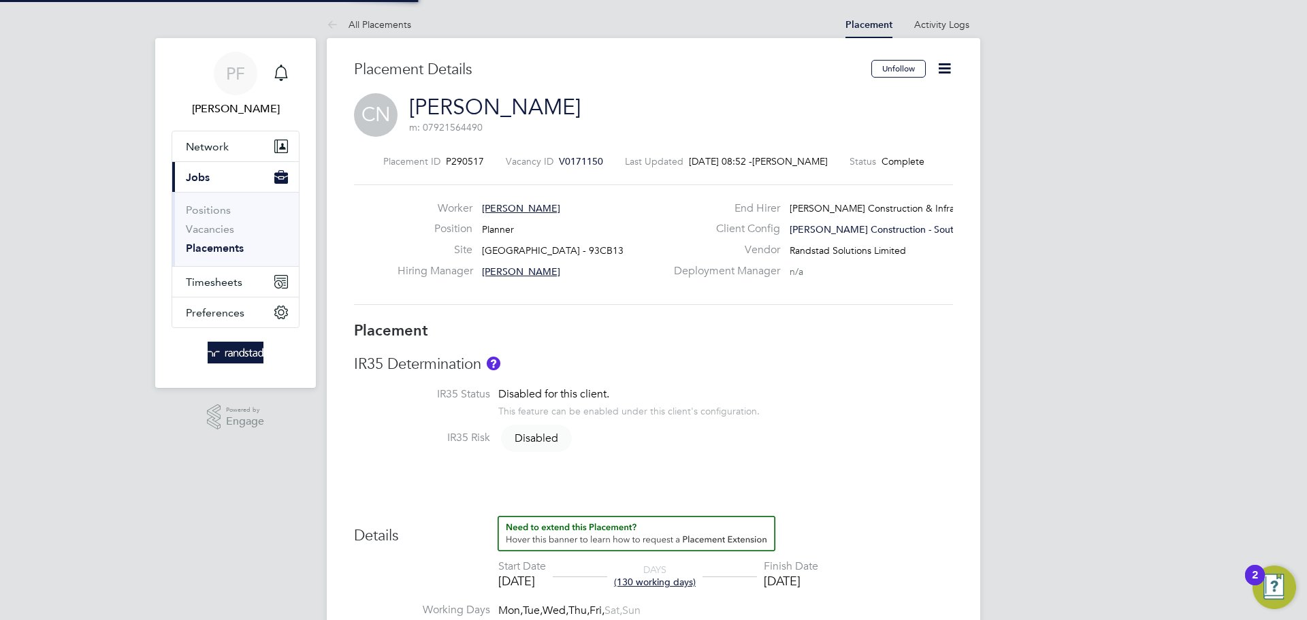
type input "18:00"
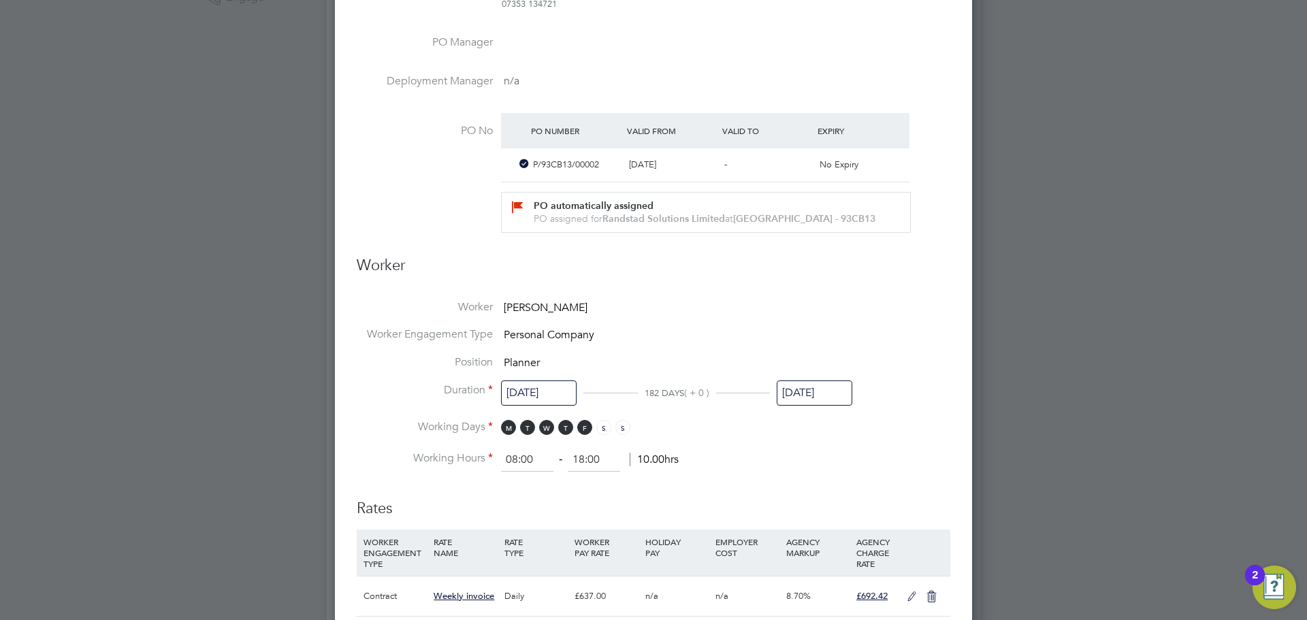
click at [808, 404] on input "29 Aug 2025" at bounding box center [815, 393] width 76 height 25
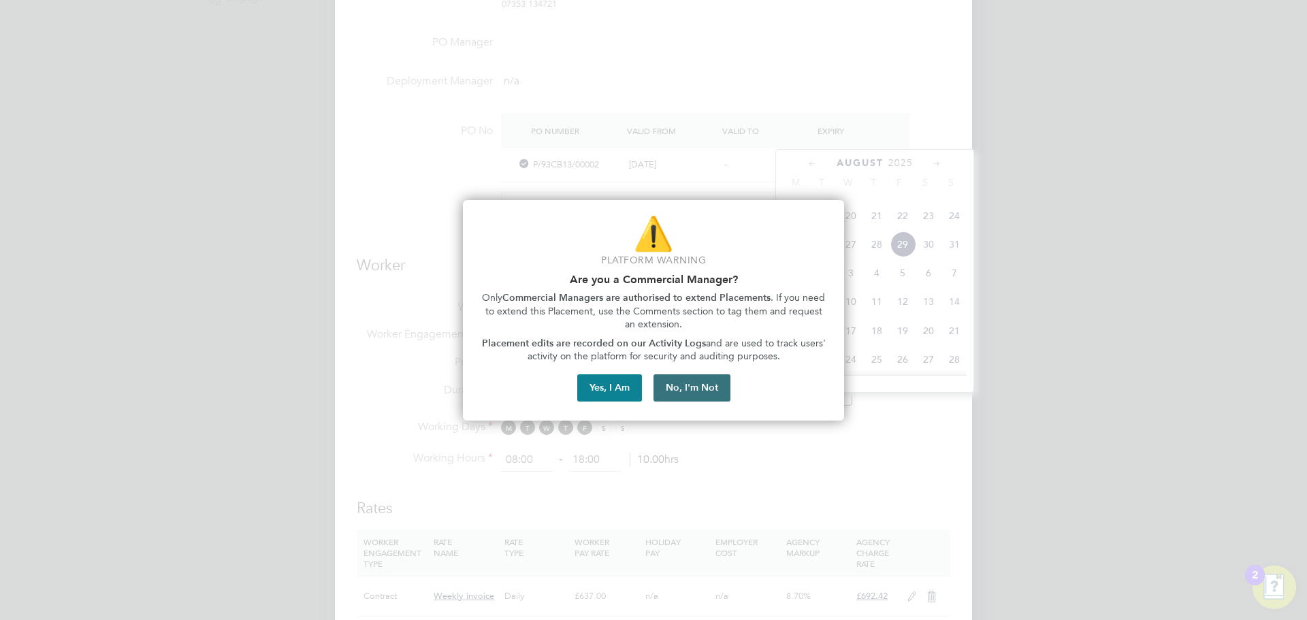
click at [688, 394] on button "No, I'm Not" at bounding box center [692, 388] width 77 height 27
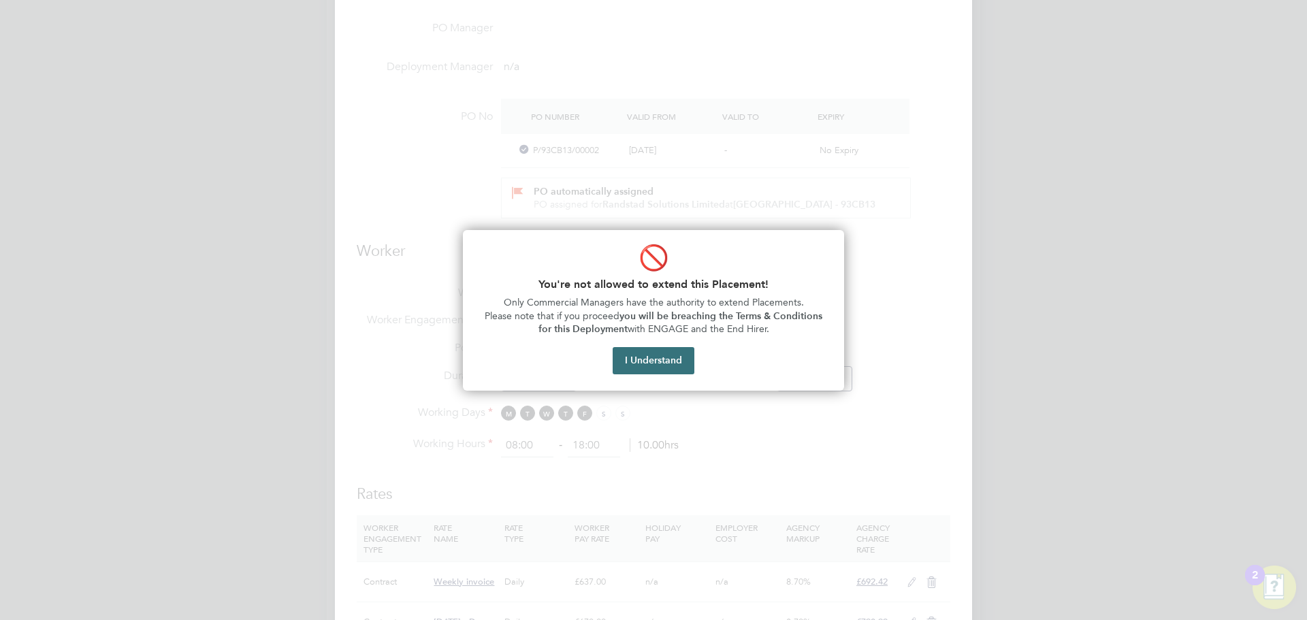
click at [674, 364] on button "I Understand" at bounding box center [654, 360] width 82 height 27
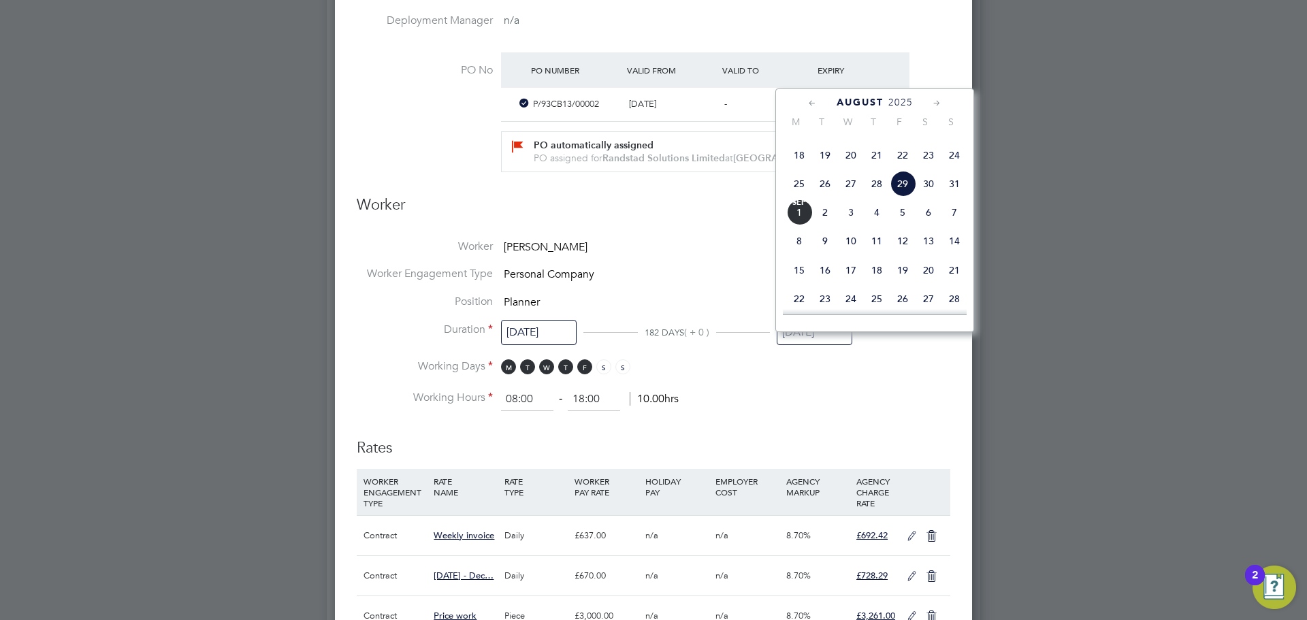
click at [794, 446] on h3 "Rates" at bounding box center [654, 441] width 594 height 33
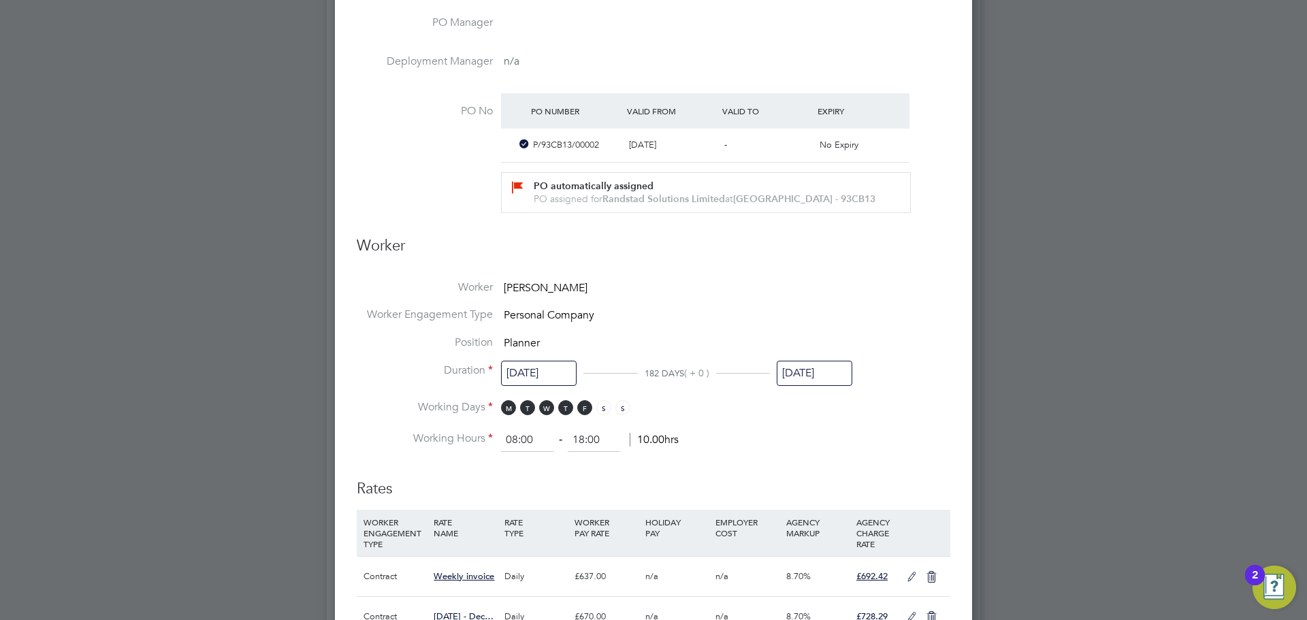
click at [785, 386] on input "29 Aug 2025" at bounding box center [815, 373] width 76 height 25
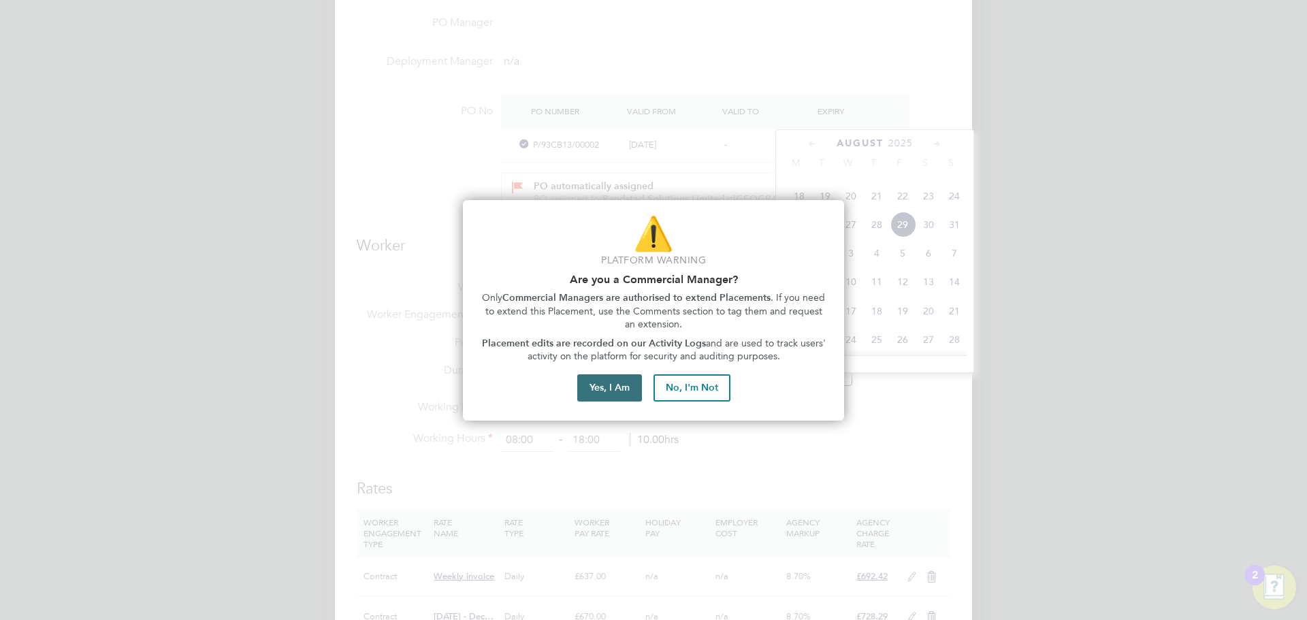
click at [609, 381] on button "Yes, I Am" at bounding box center [609, 388] width 65 height 27
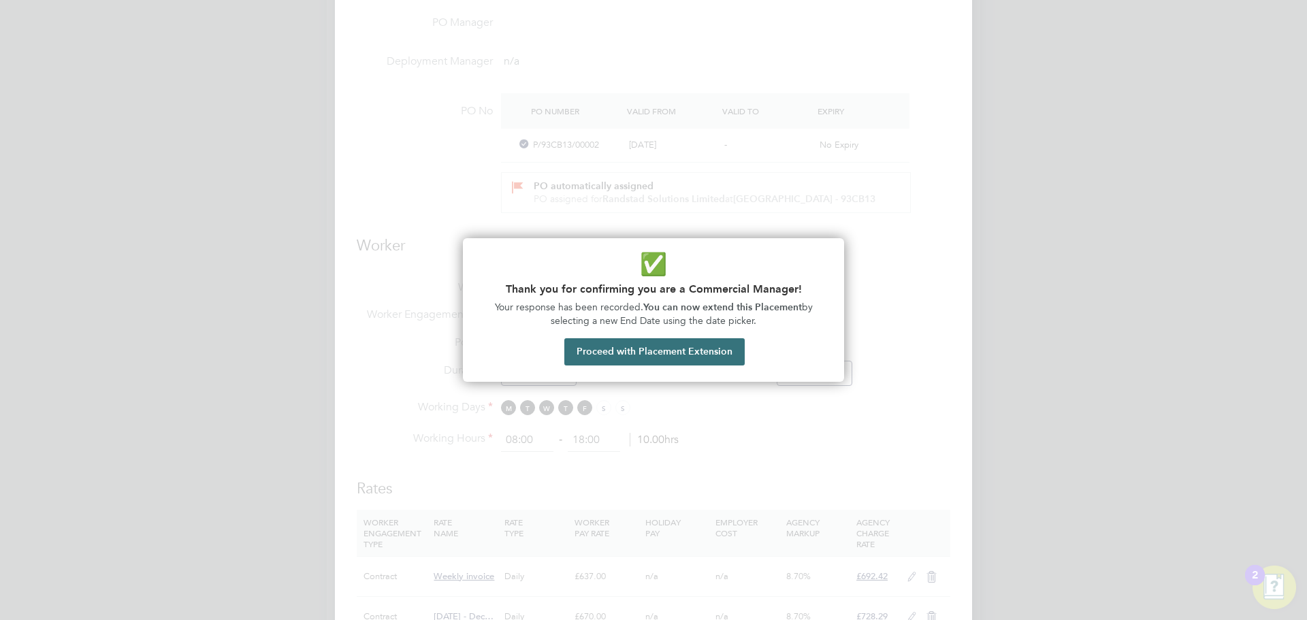
click at [644, 346] on button "Proceed with Placement Extension" at bounding box center [655, 351] width 180 height 27
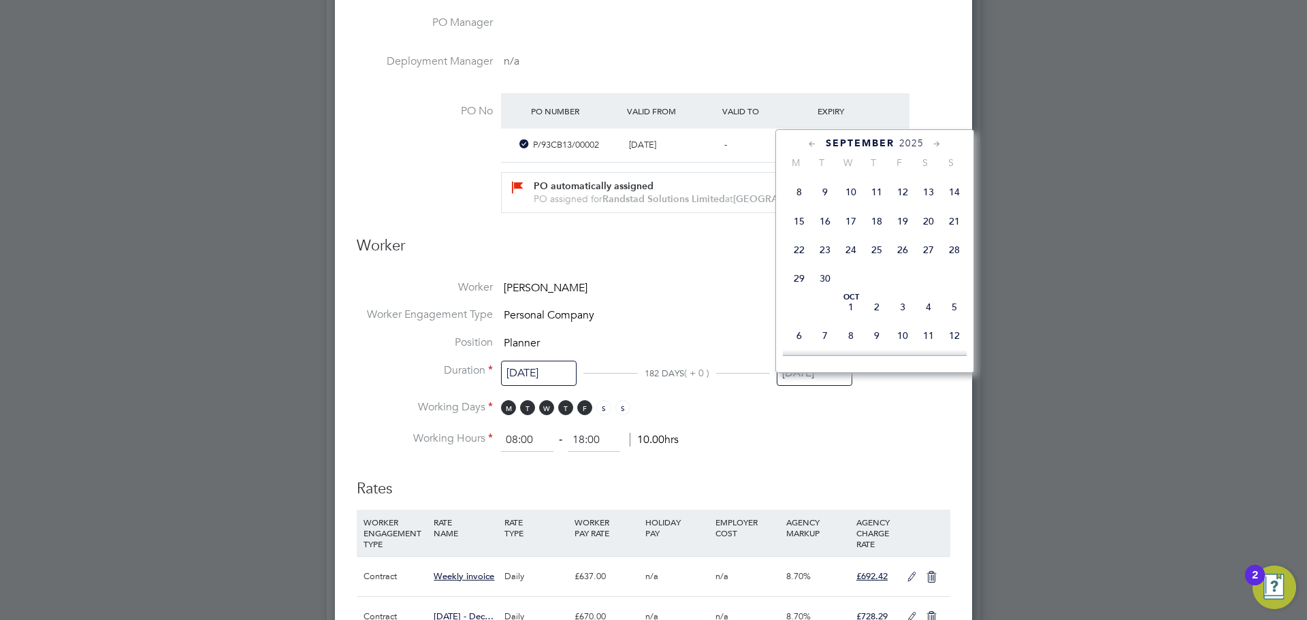
click at [902, 320] on span "3" at bounding box center [903, 307] width 26 height 26
type input "03 Oct 2025"
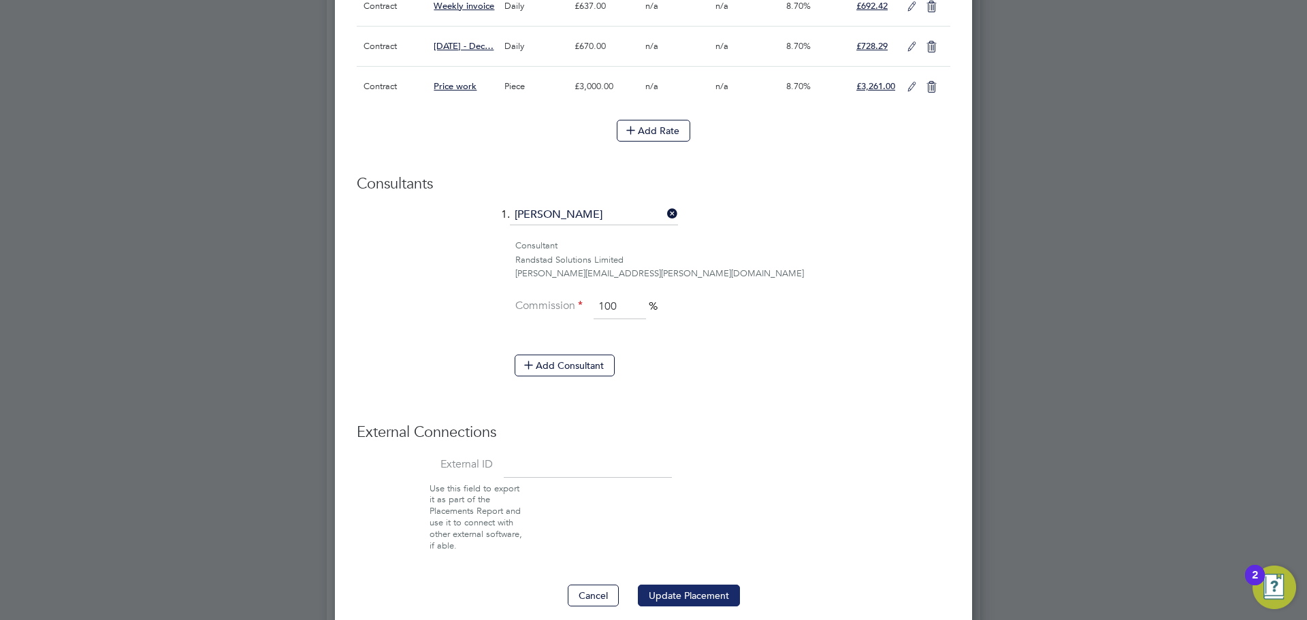
click at [668, 601] on button "Update Placement" at bounding box center [689, 596] width 102 height 22
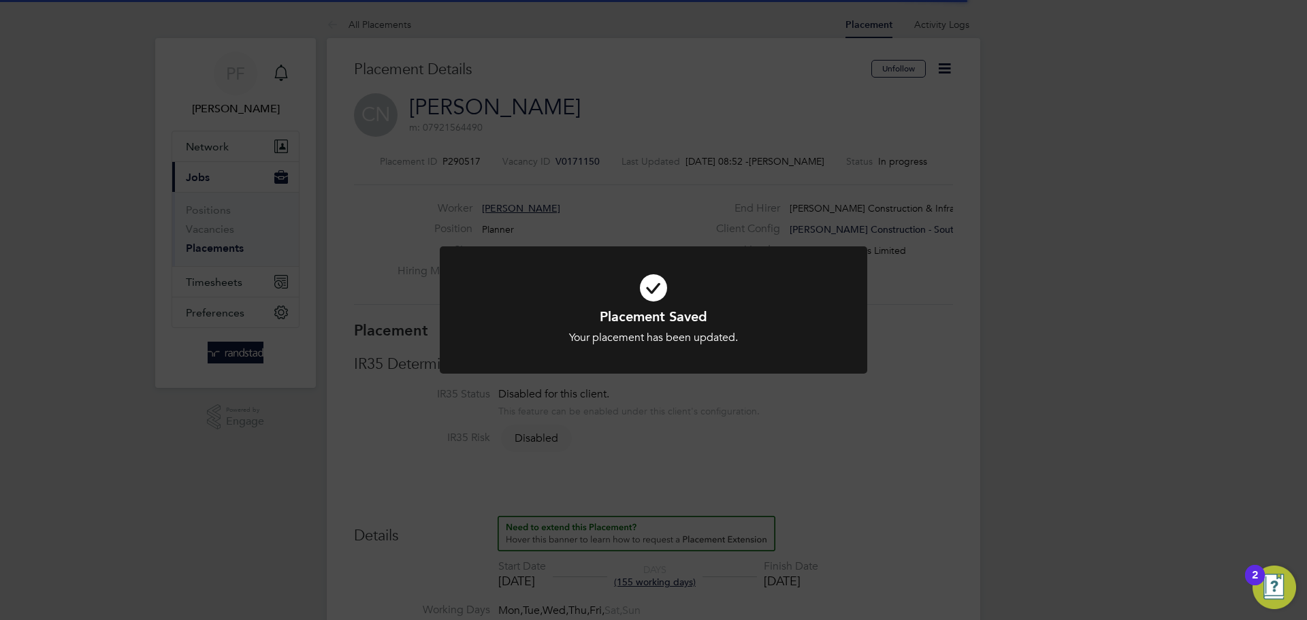
click at [657, 283] on icon at bounding box center [654, 287] width 354 height 53
